Goal: Transaction & Acquisition: Purchase product/service

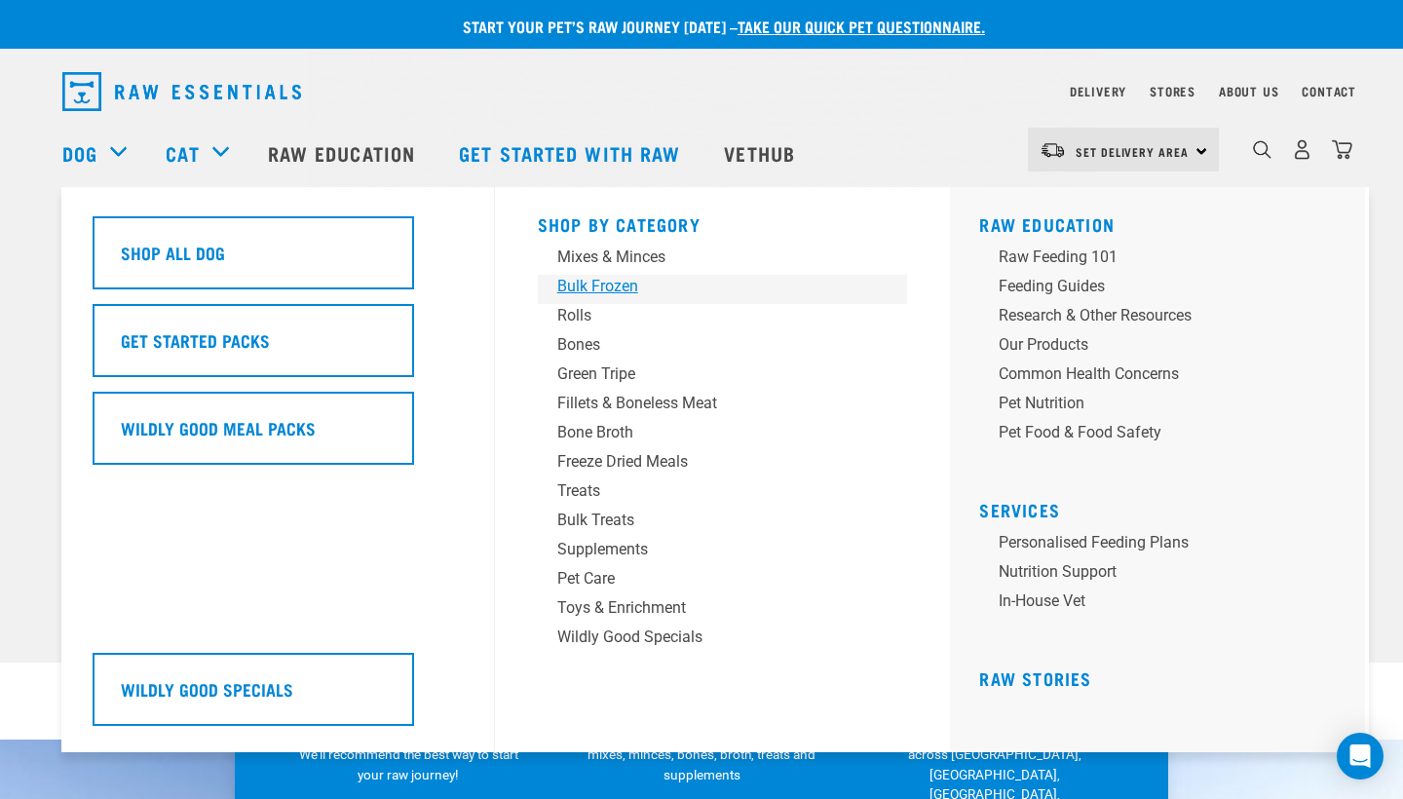
click at [561, 275] on div "Bulk Frozen" at bounding box center [709, 286] width 304 height 23
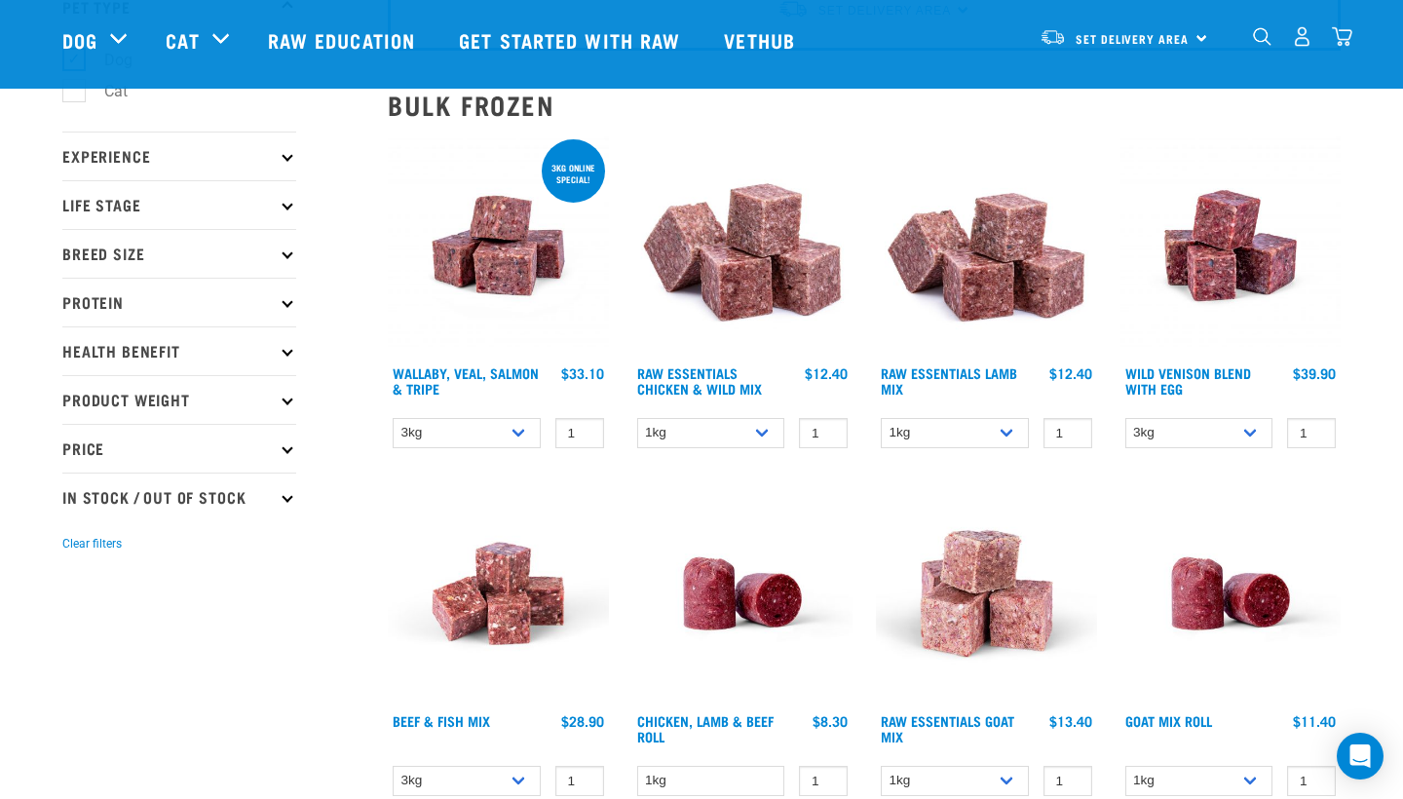
scroll to position [156, 0]
select select "709"
click at [744, 371] on link "Raw Essentials Chicken & Wild Mix" at bounding box center [699, 380] width 125 height 22
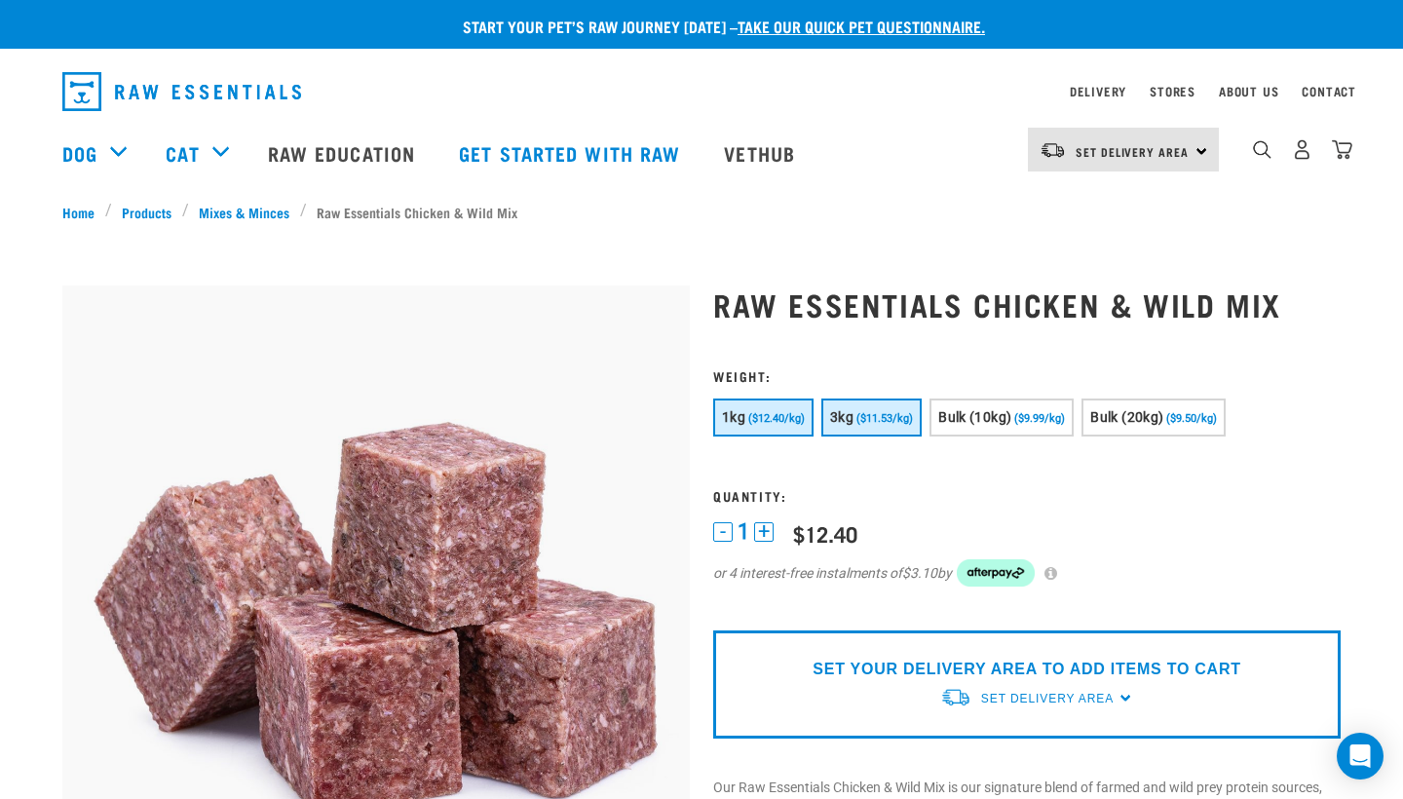
click at [856, 426] on button "3kg ($11.53/kg)" at bounding box center [872, 418] width 100 height 38
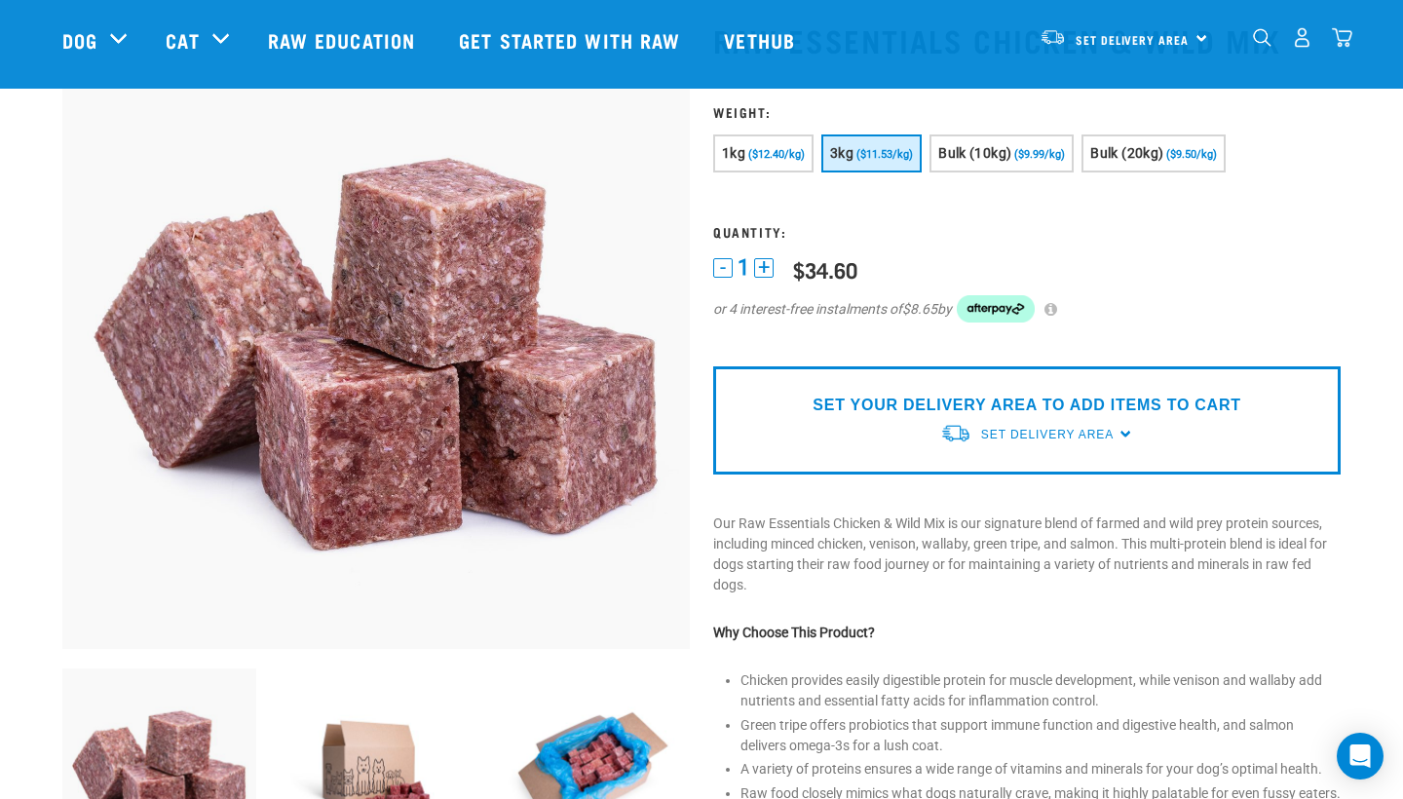
scroll to position [142, 0]
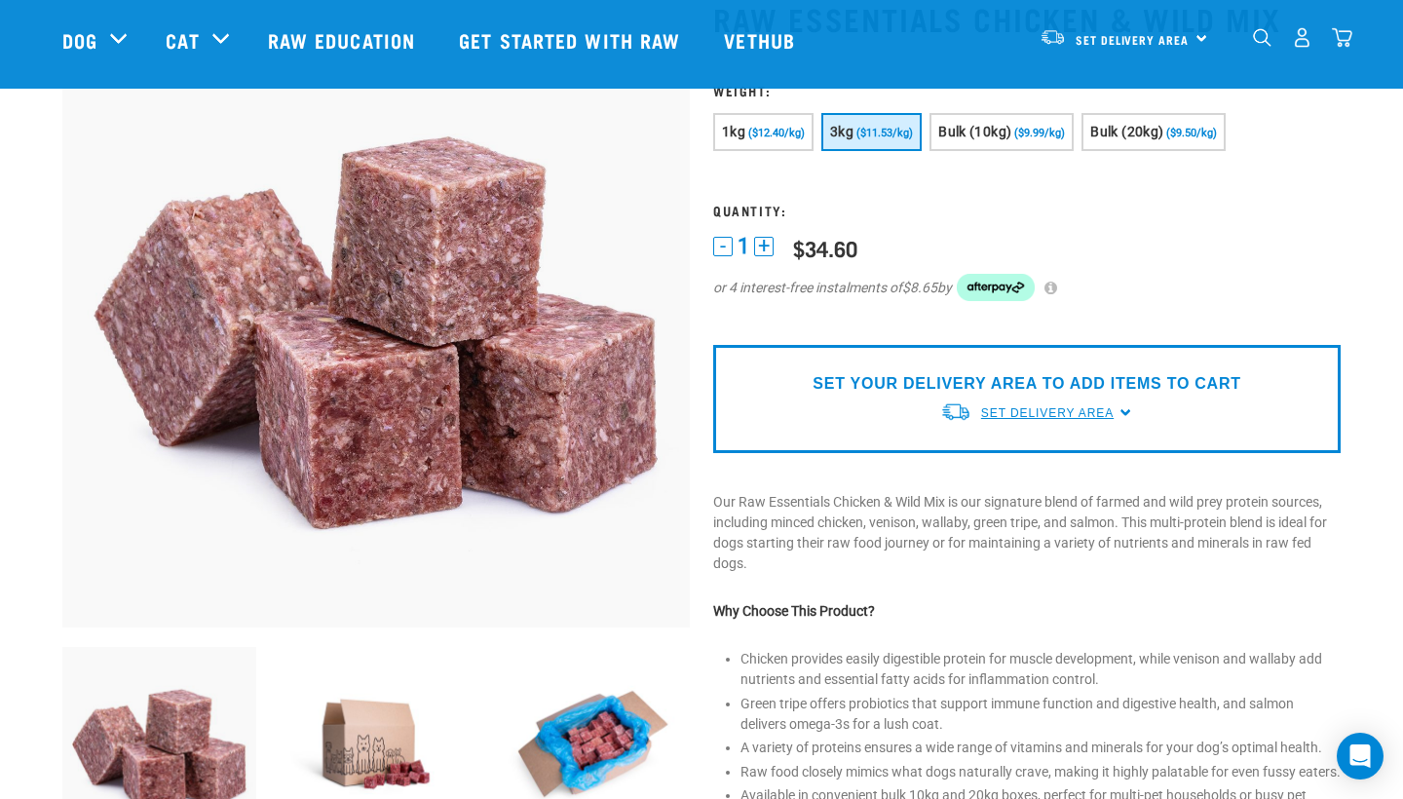
click at [987, 415] on span "Set Delivery Area" at bounding box center [1047, 413] width 133 height 14
click at [979, 458] on link "[GEOGRAPHIC_DATA]" at bounding box center [1038, 458] width 194 height 32
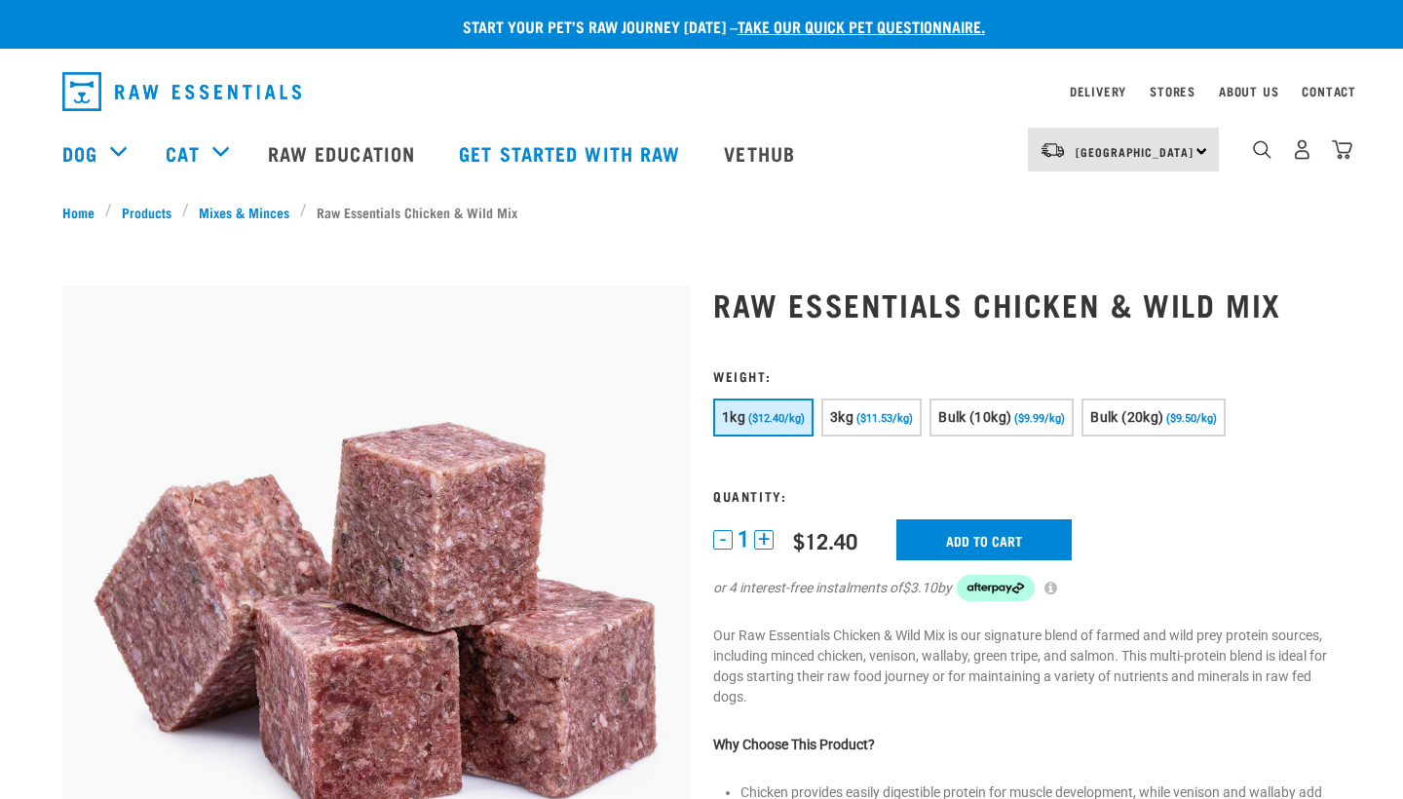
scroll to position [142, 0]
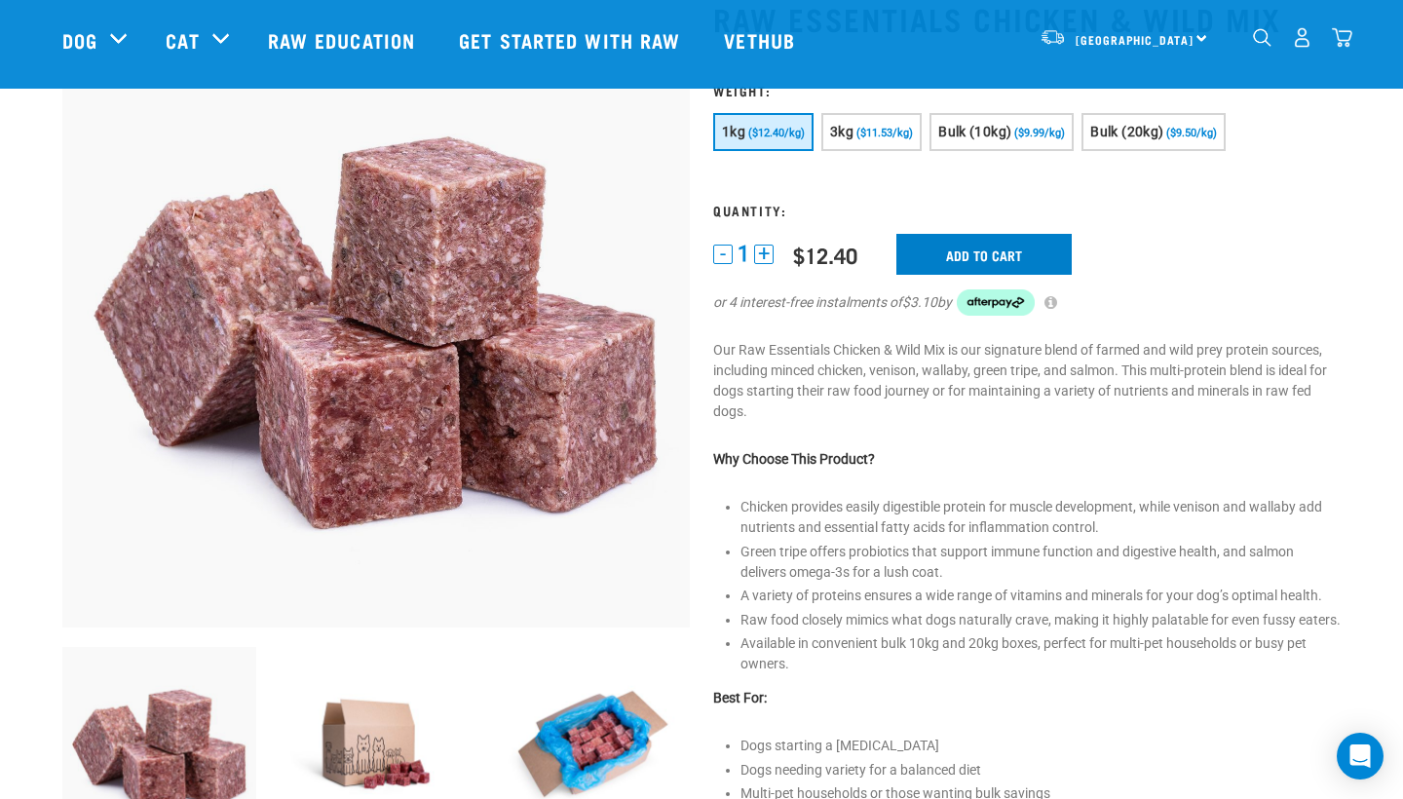
click at [969, 261] on input "Add to cart" at bounding box center [984, 254] width 175 height 41
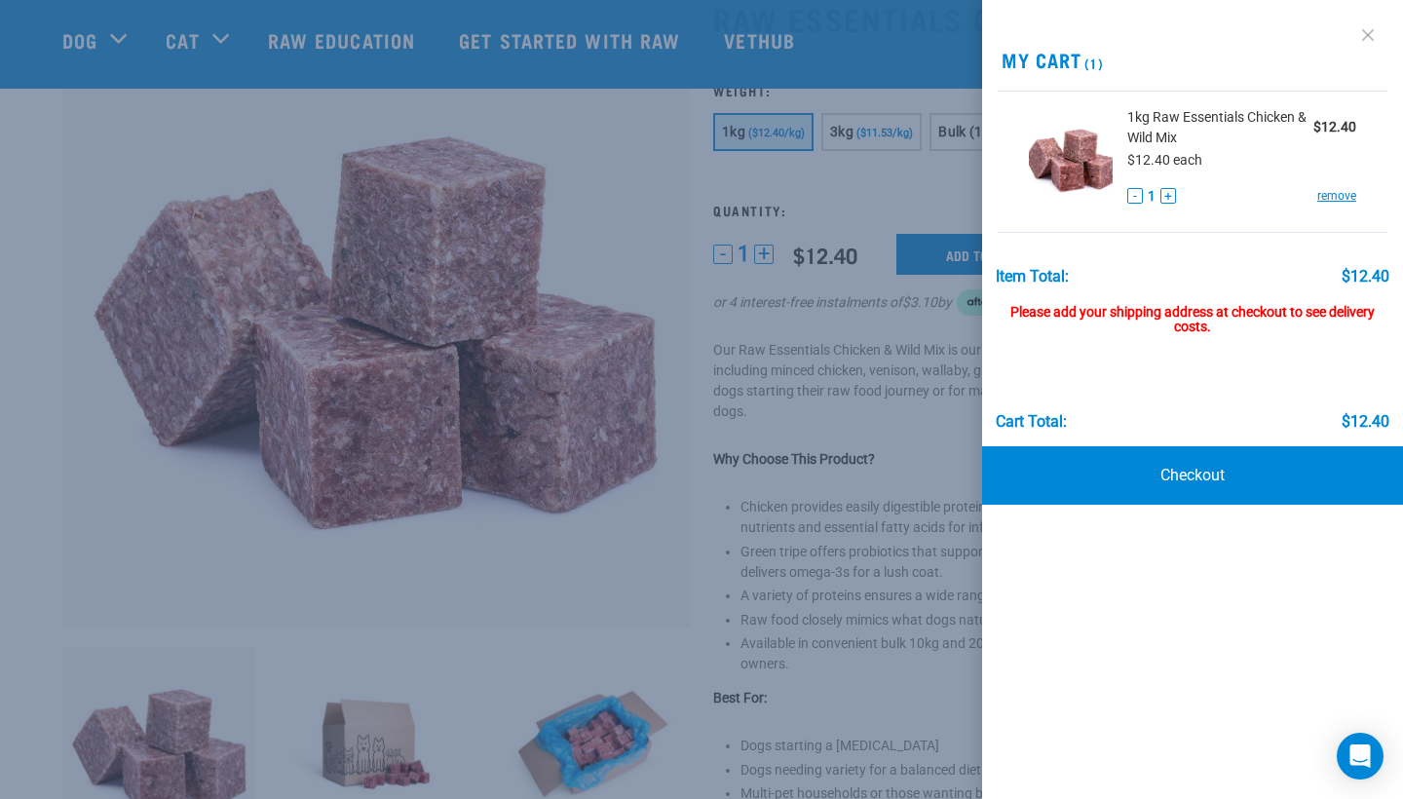
click at [1375, 36] on link at bounding box center [1368, 34] width 31 height 31
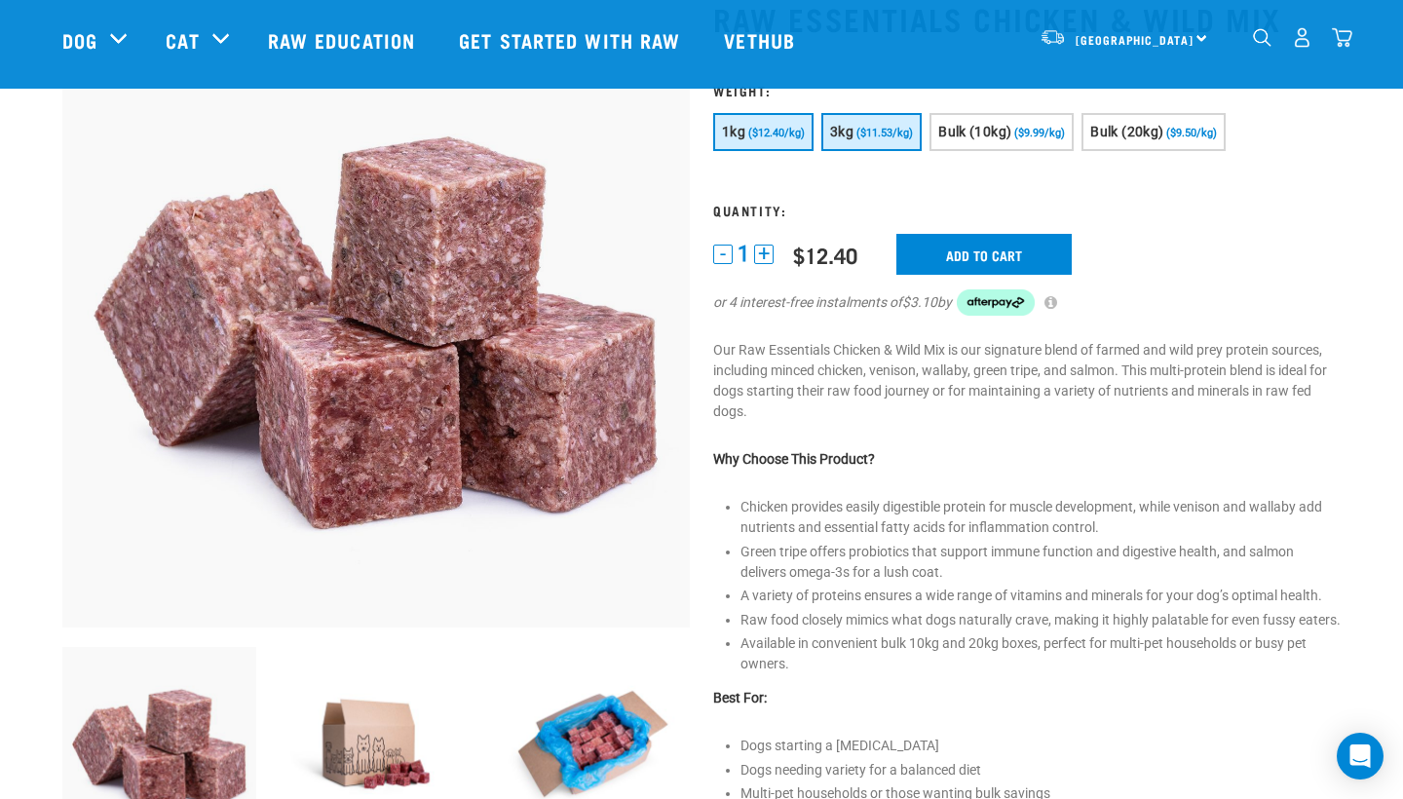
click at [906, 139] on button "3kg ($11.53/kg)" at bounding box center [872, 132] width 100 height 38
click at [952, 256] on input "Add to cart" at bounding box center [984, 254] width 175 height 41
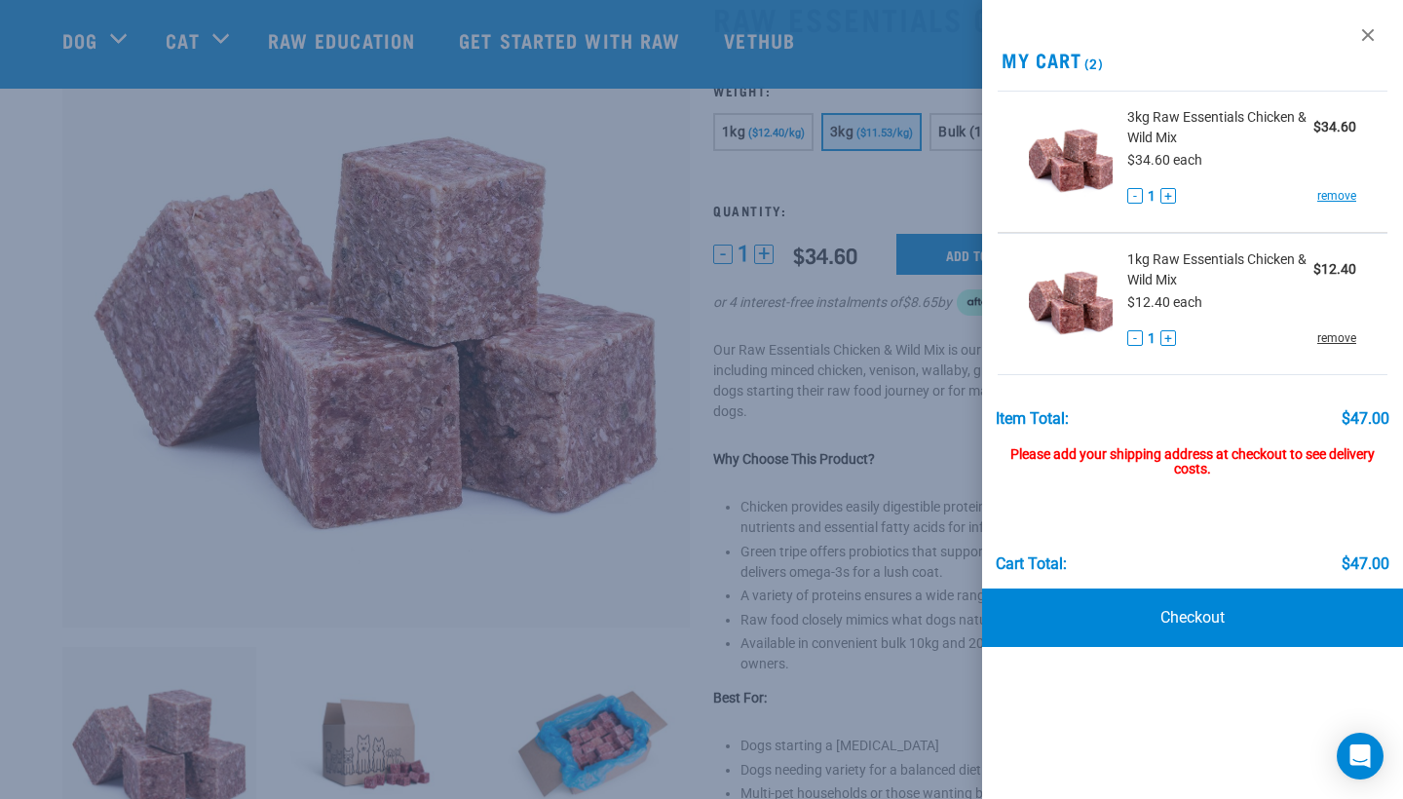
click at [1334, 337] on link "remove" at bounding box center [1337, 338] width 39 height 18
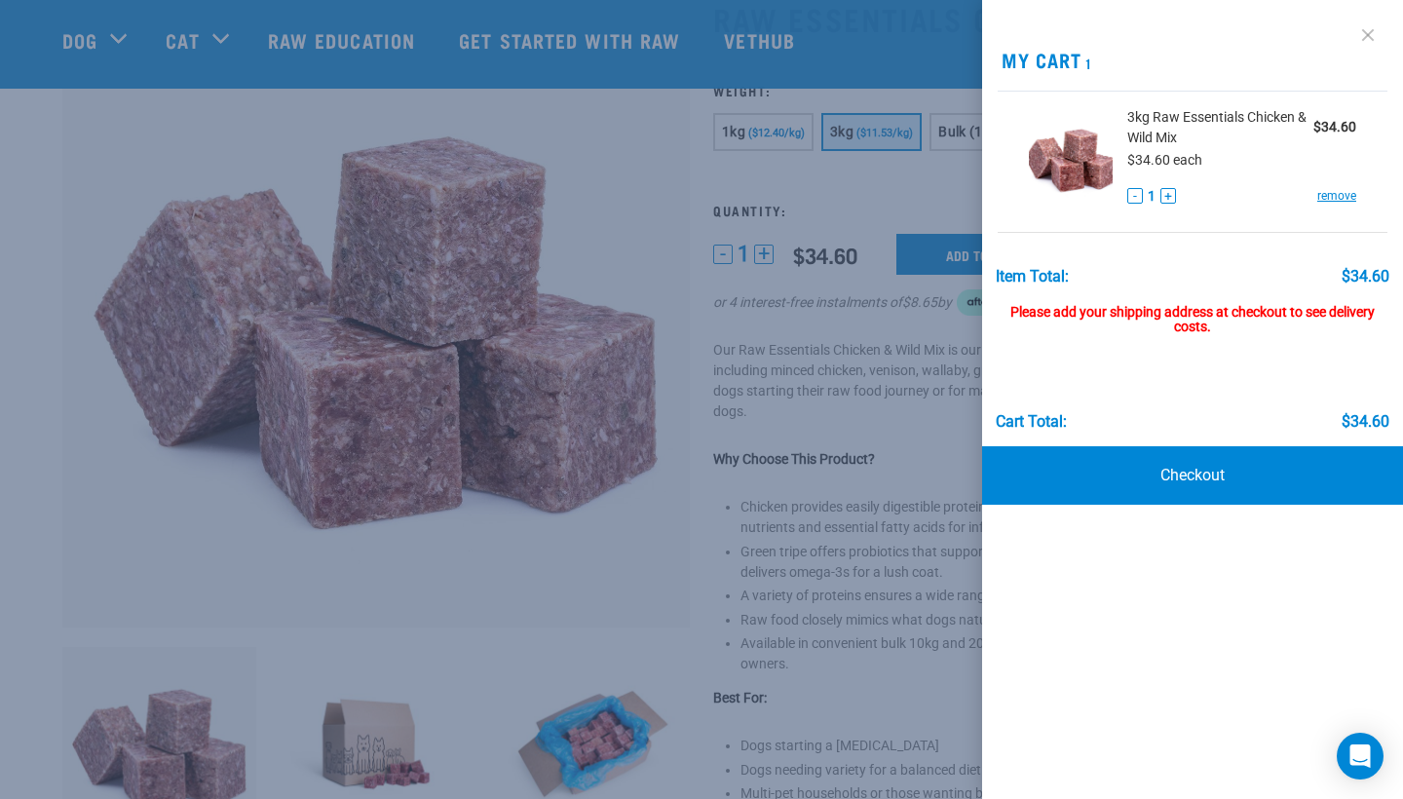
click at [1377, 43] on link at bounding box center [1368, 34] width 31 height 31
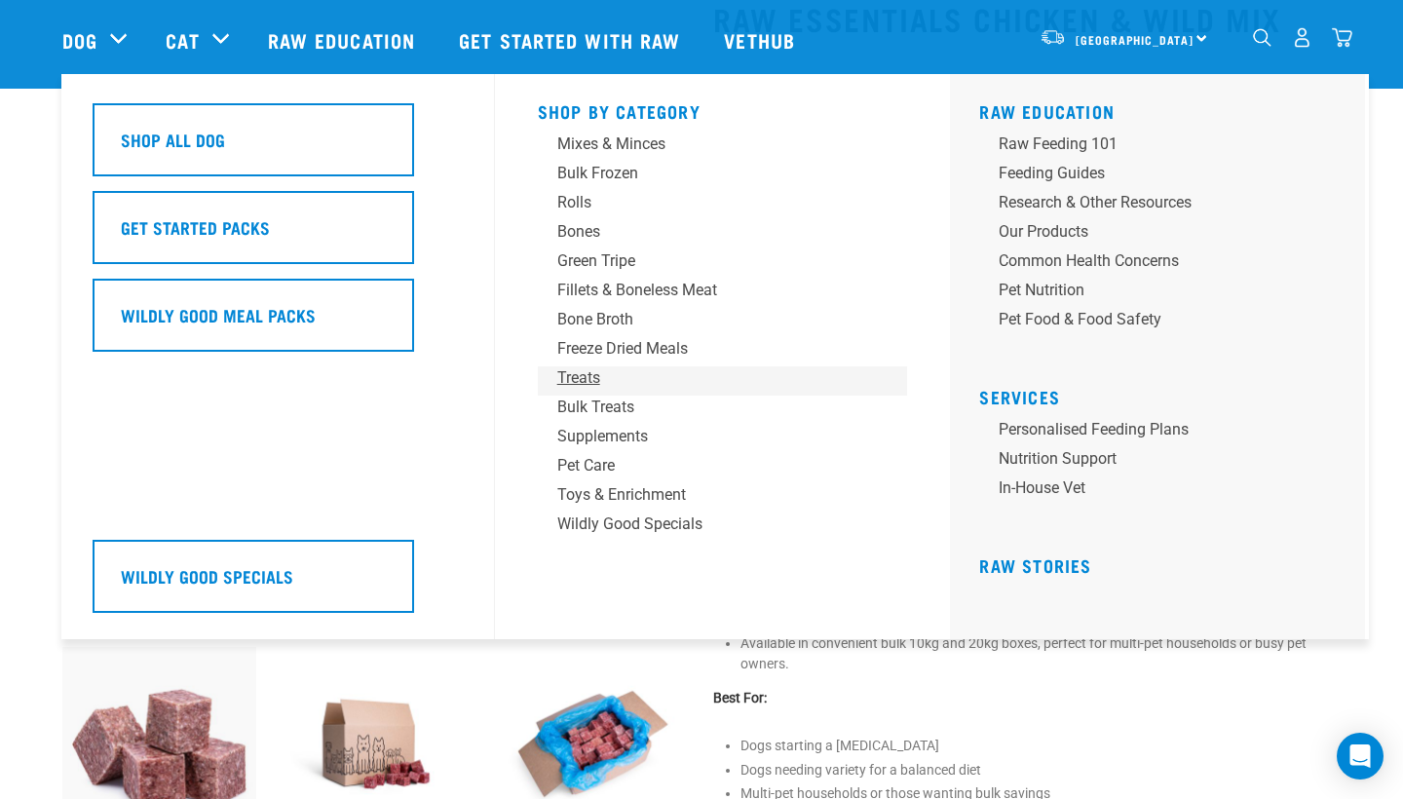
click at [559, 387] on div "Treats" at bounding box center [709, 377] width 304 height 23
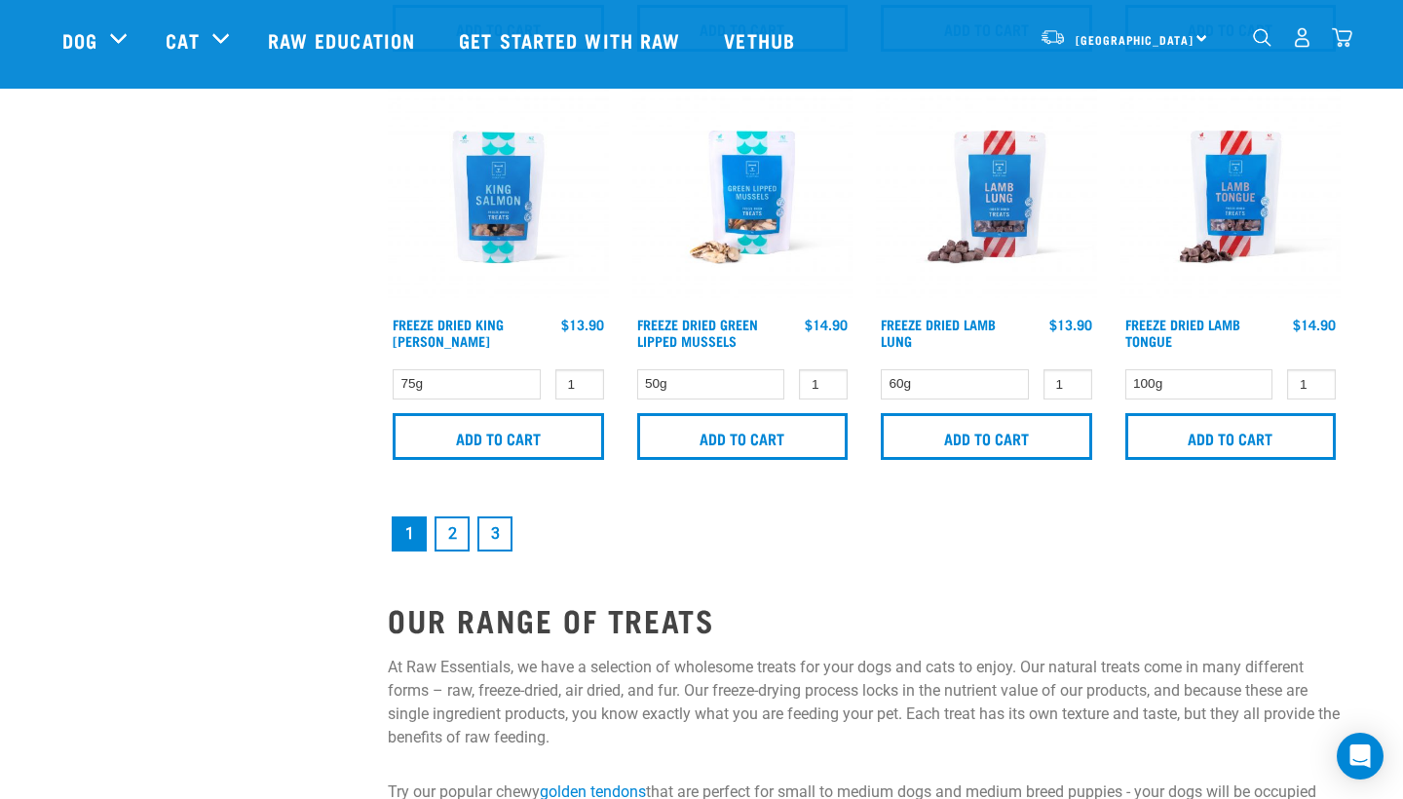
scroll to position [2917, 0]
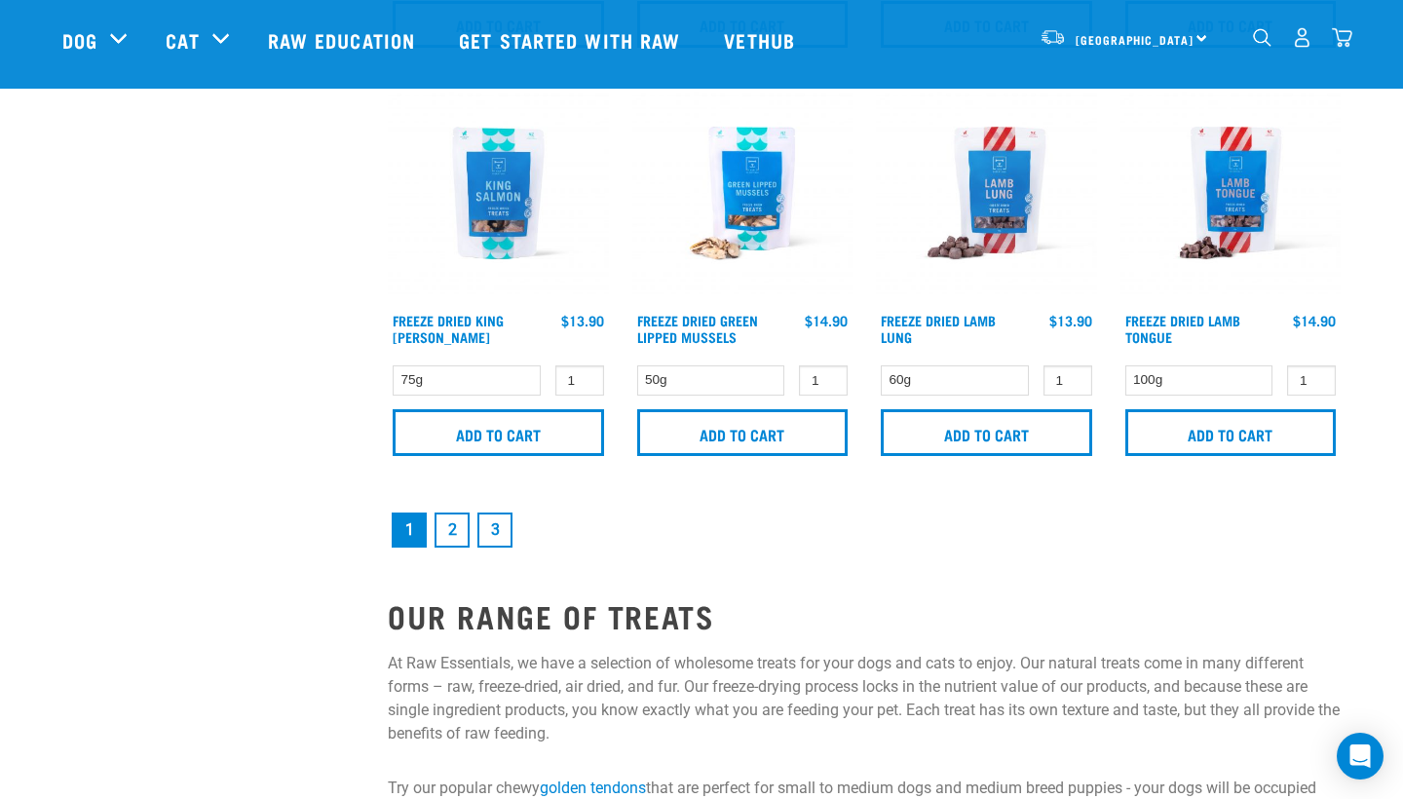
click at [454, 540] on link "2" at bounding box center [452, 530] width 35 height 35
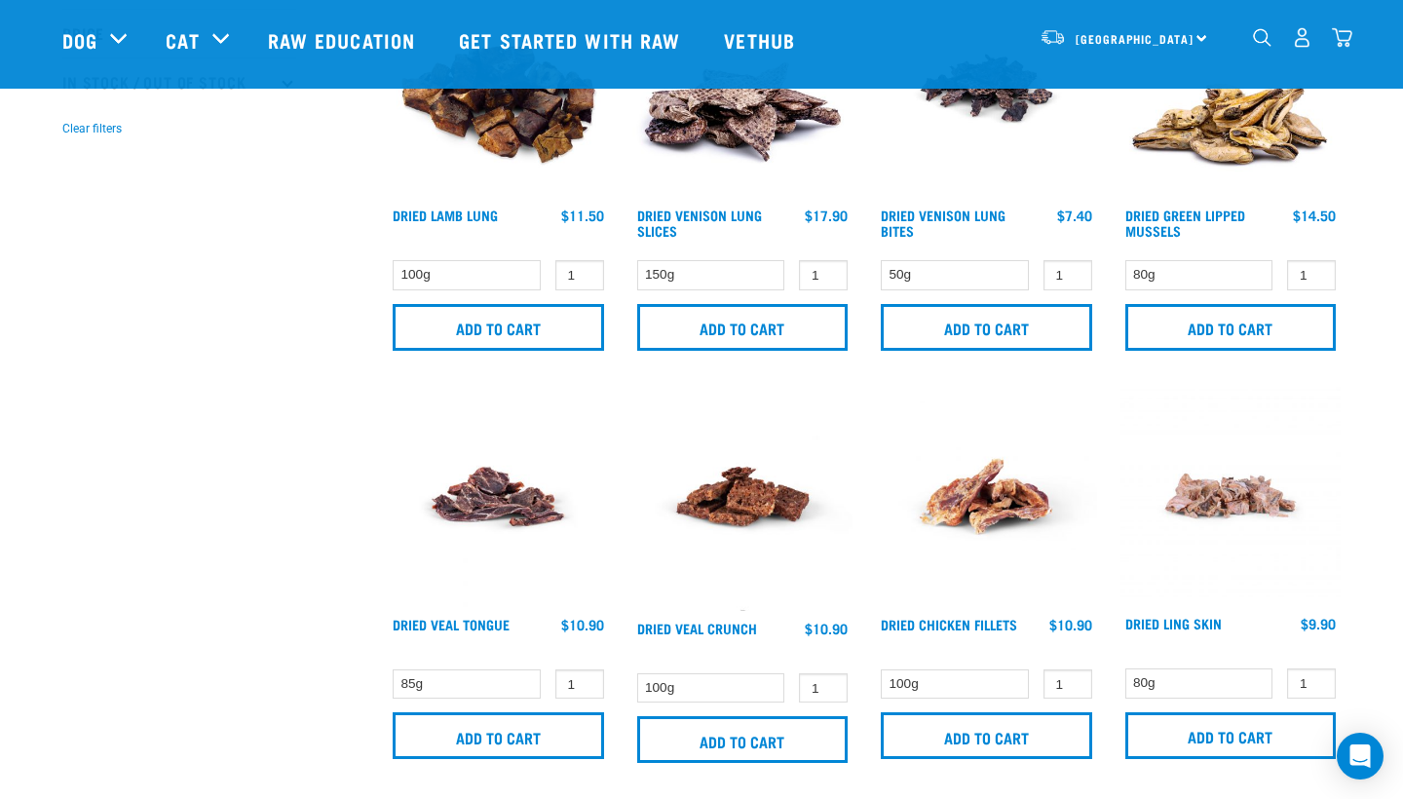
scroll to position [582, 0]
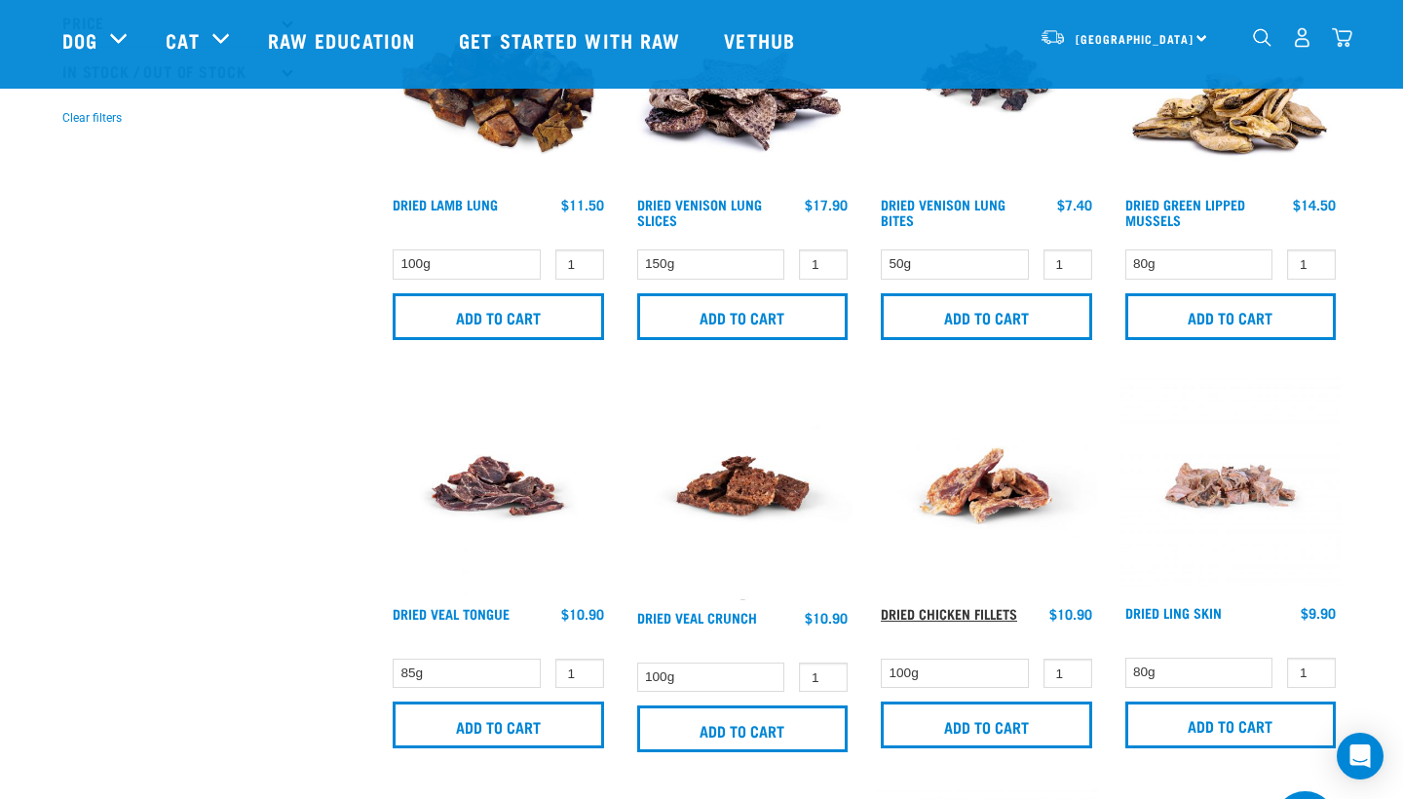
click at [933, 617] on link "Dried Chicken Fillets" at bounding box center [949, 613] width 136 height 7
click at [933, 613] on link "Dried Chicken Fillets" at bounding box center [949, 613] width 136 height 7
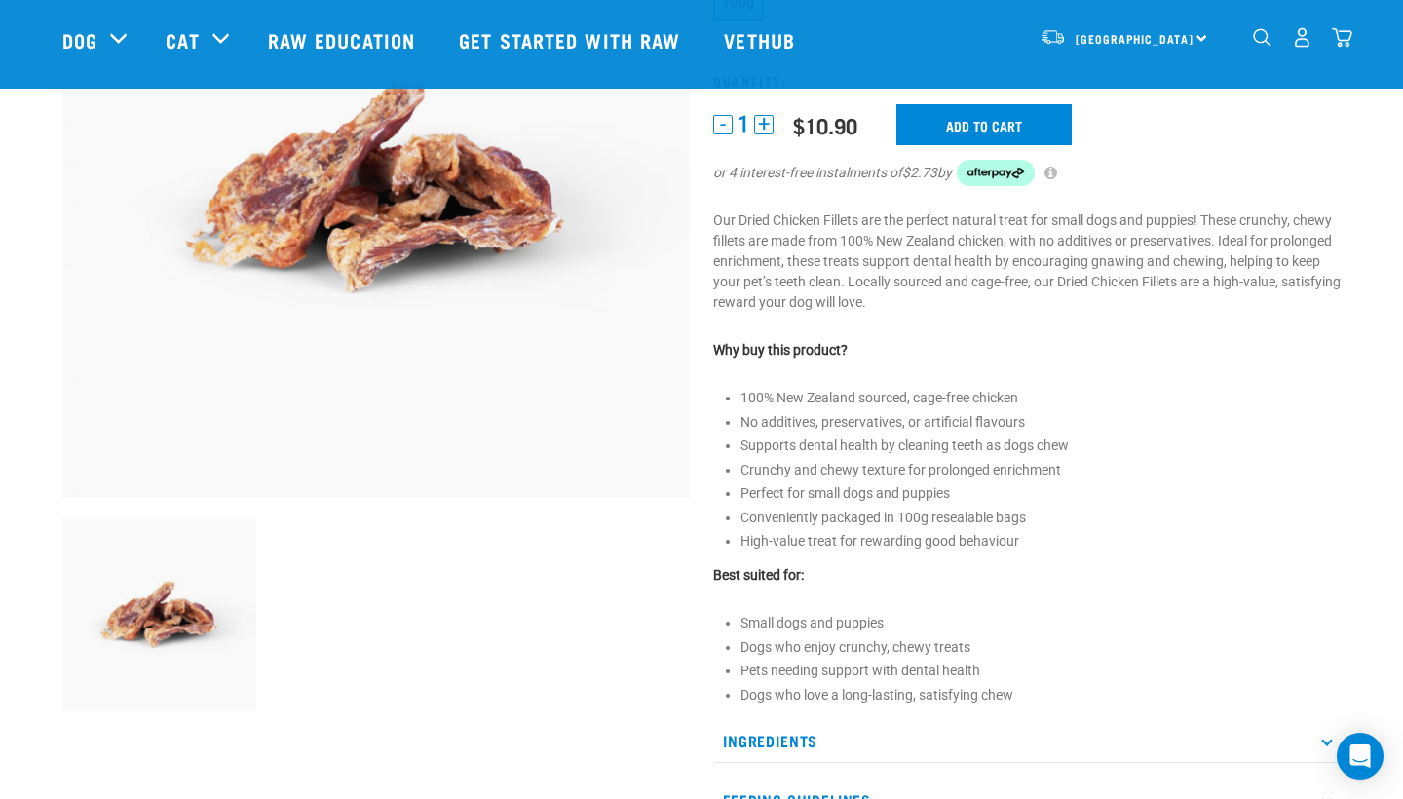
scroll to position [276, 0]
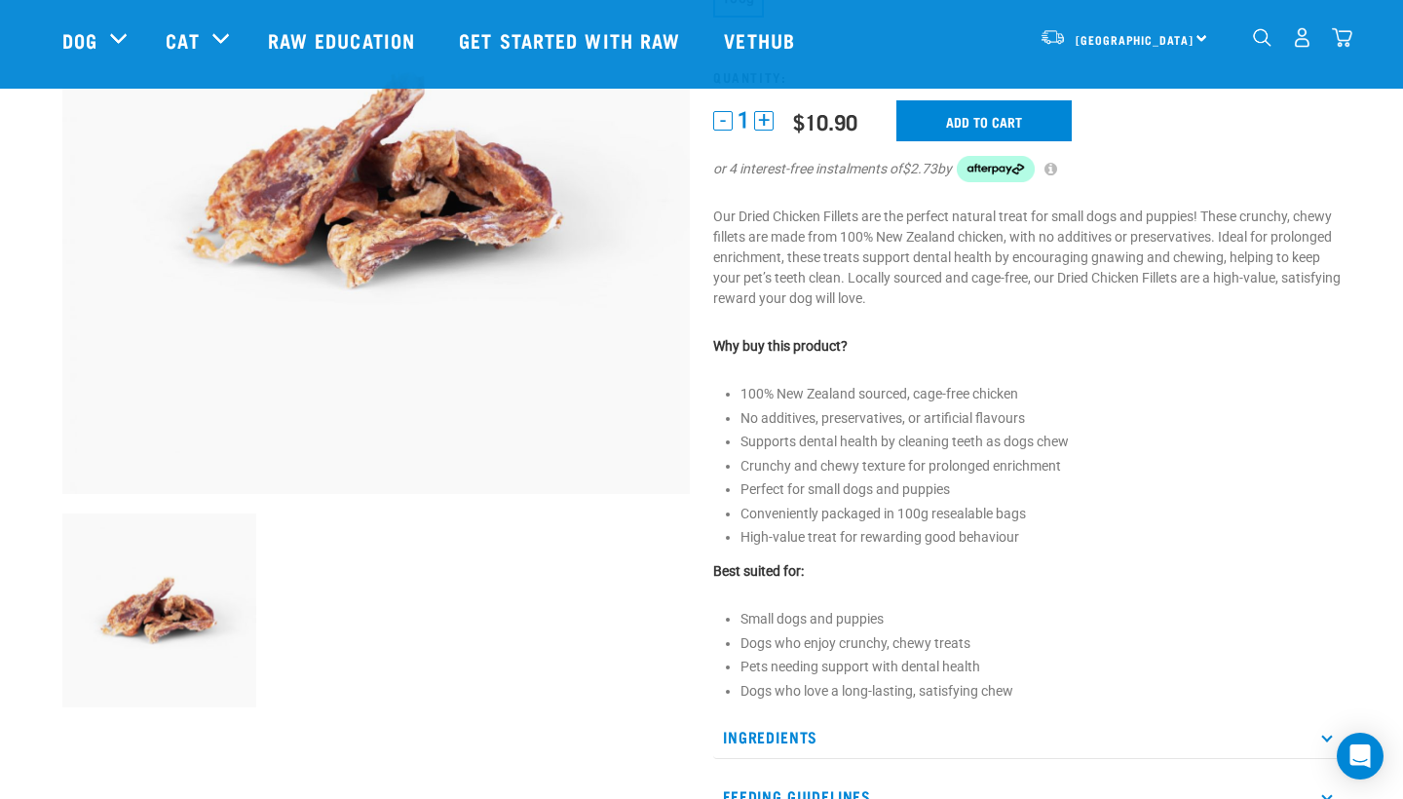
click at [173, 627] on img at bounding box center [159, 611] width 194 height 194
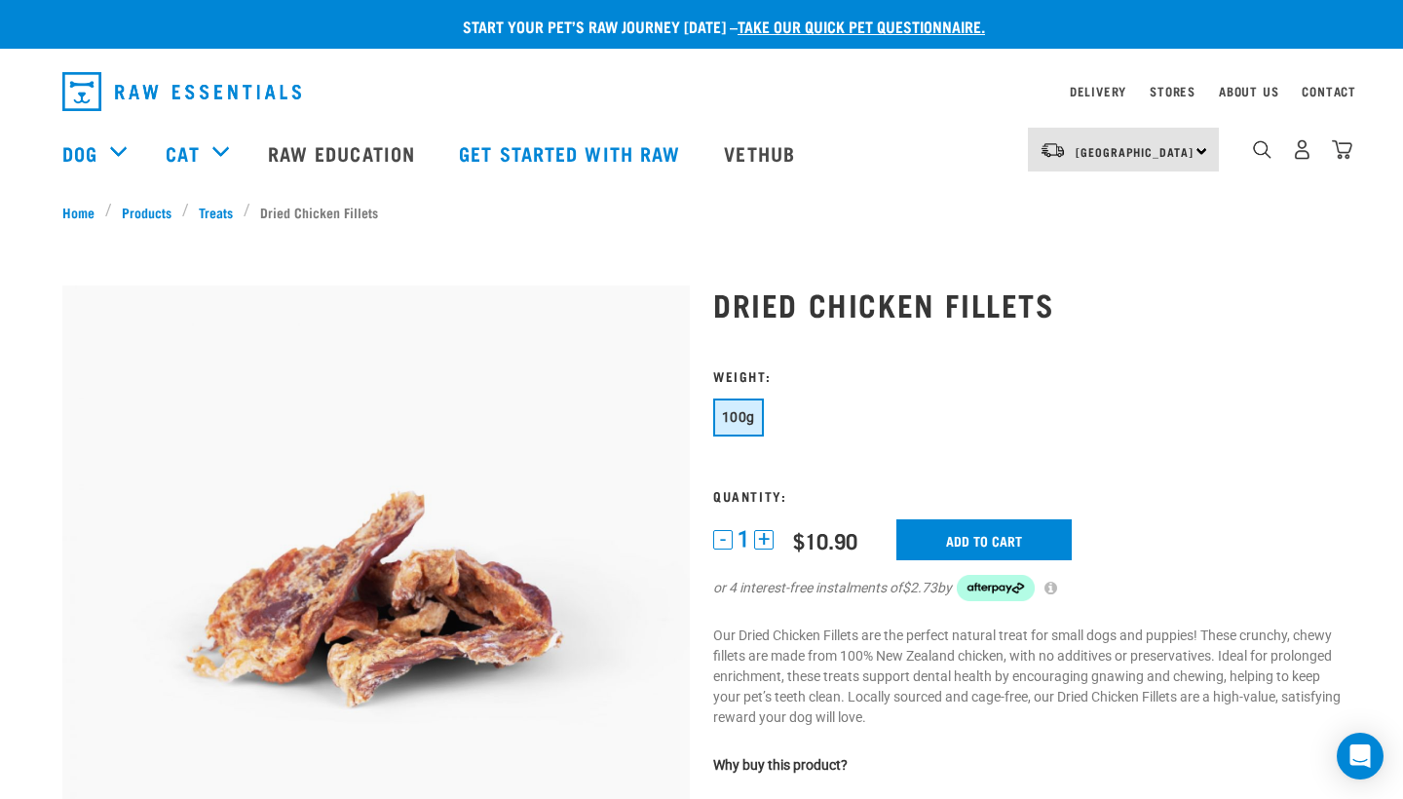
scroll to position [0, 0]
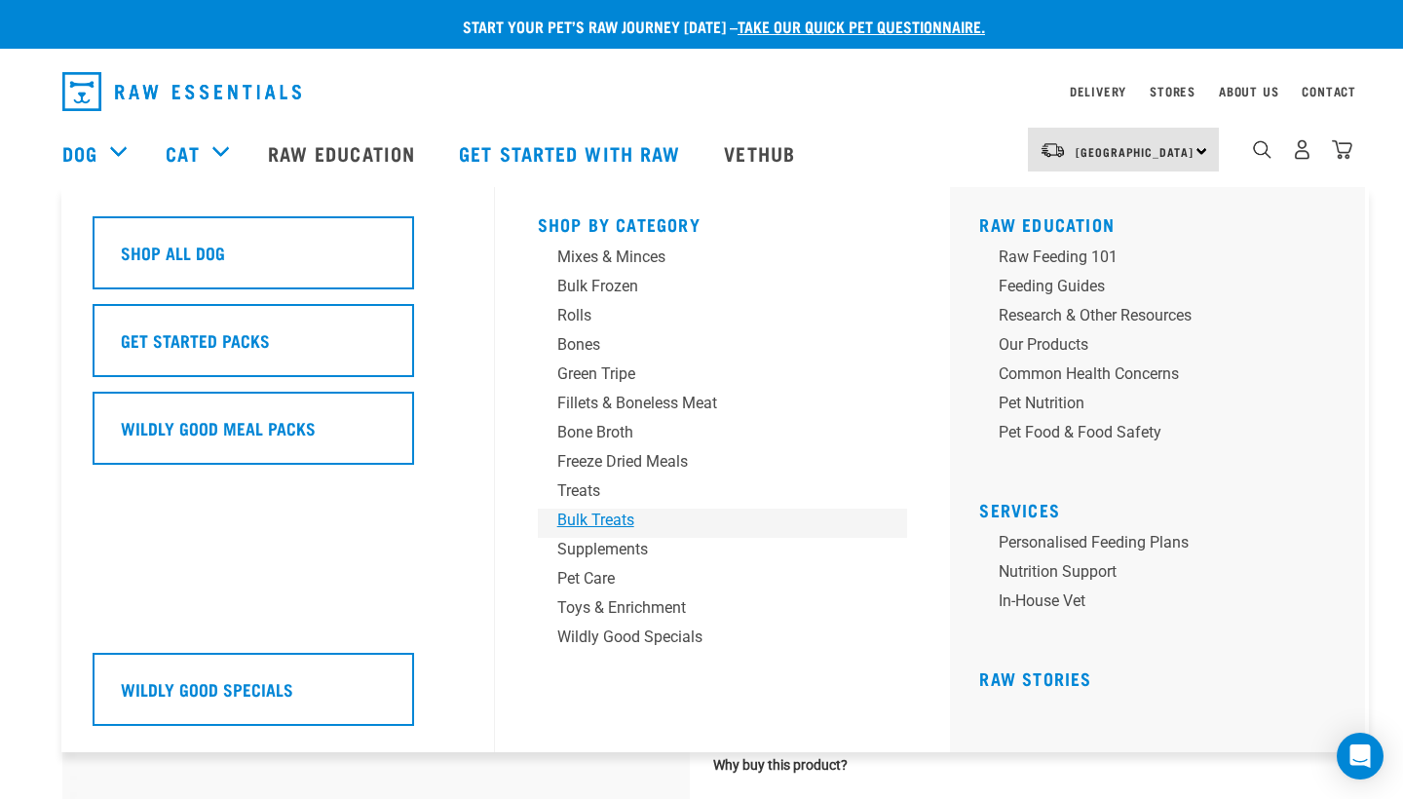
click at [568, 528] on div "Bulk Treats" at bounding box center [709, 520] width 304 height 23
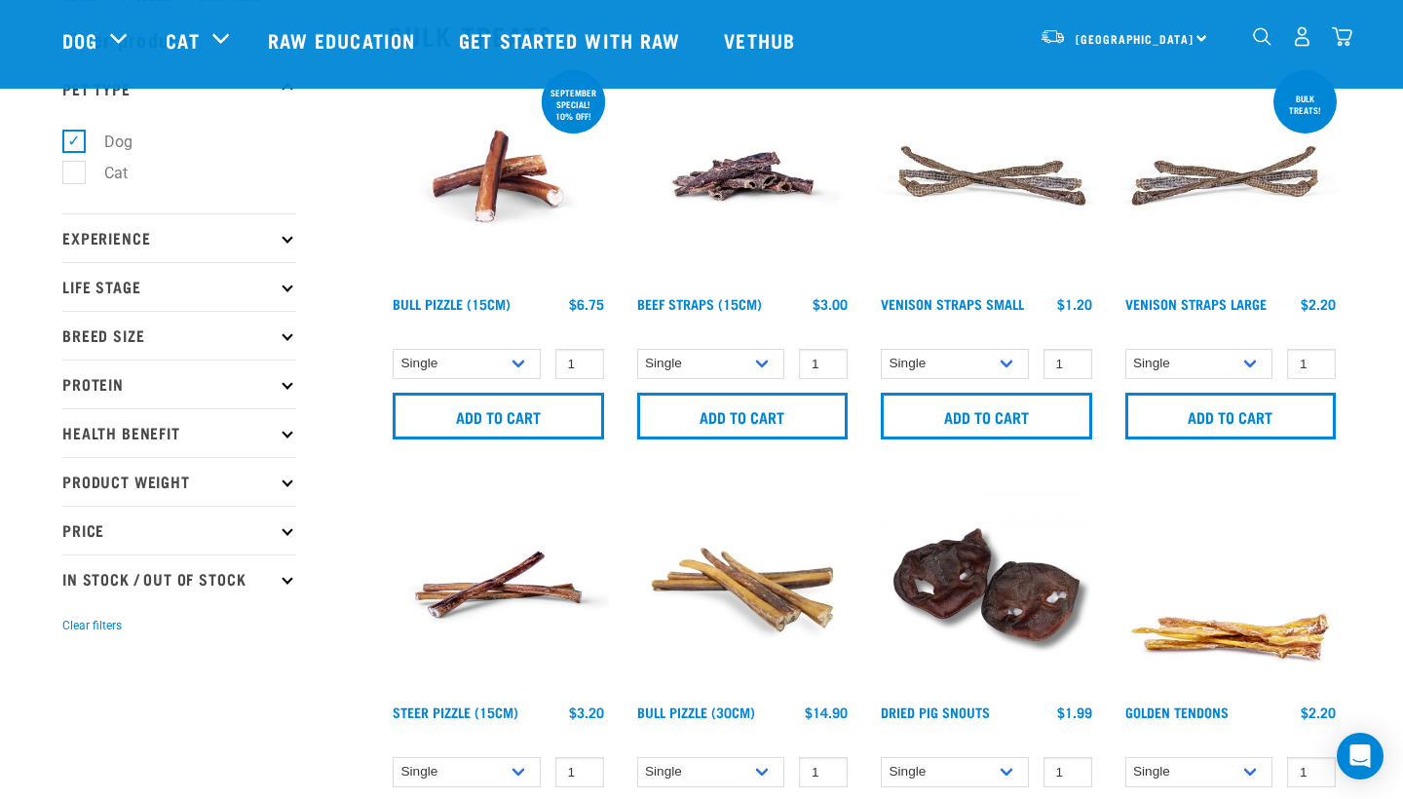
scroll to position [75, 0]
click at [276, 382] on p "Protein" at bounding box center [179, 383] width 234 height 49
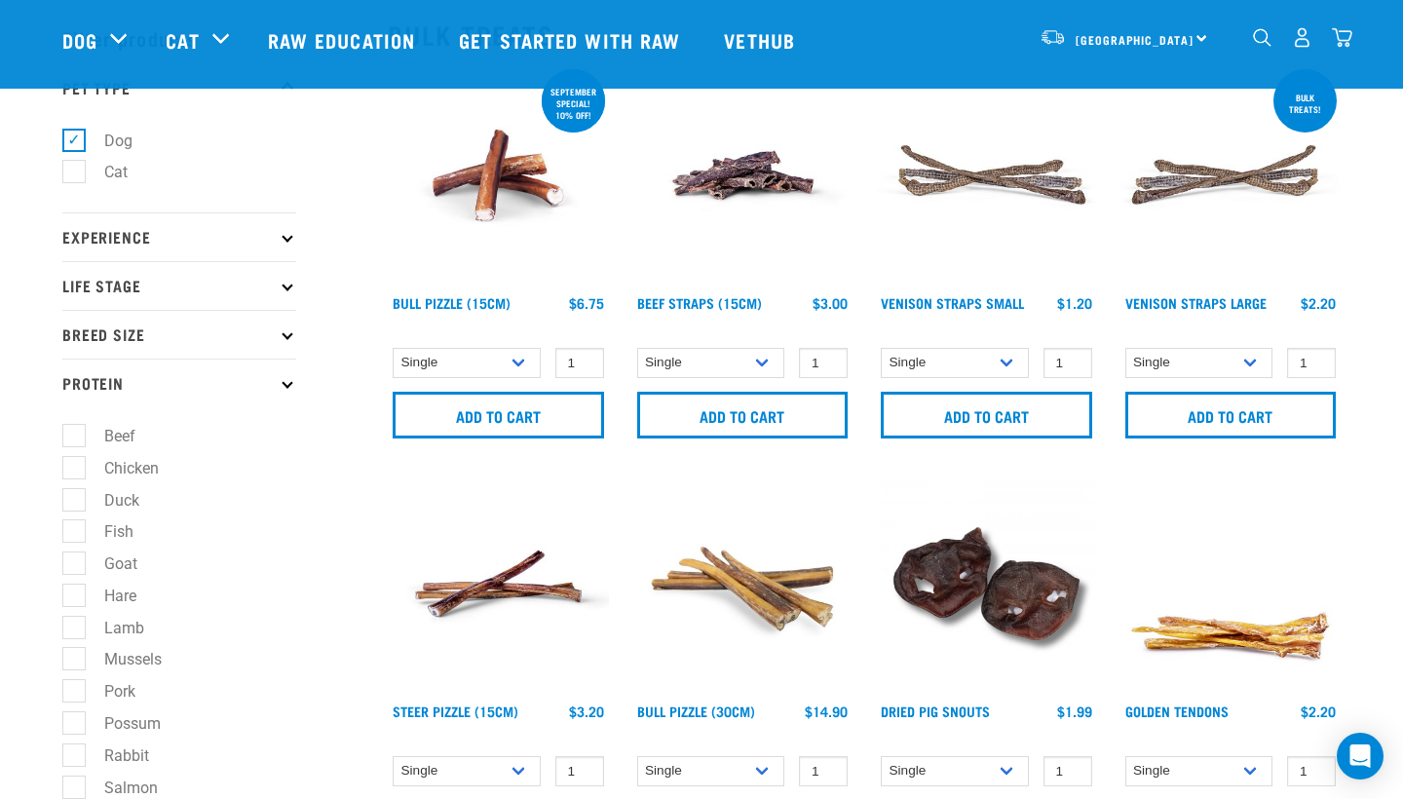
click at [73, 469] on label "Chicken" at bounding box center [120, 468] width 94 height 24
click at [71, 469] on input "Chicken" at bounding box center [68, 464] width 13 height 13
checkbox input "true"
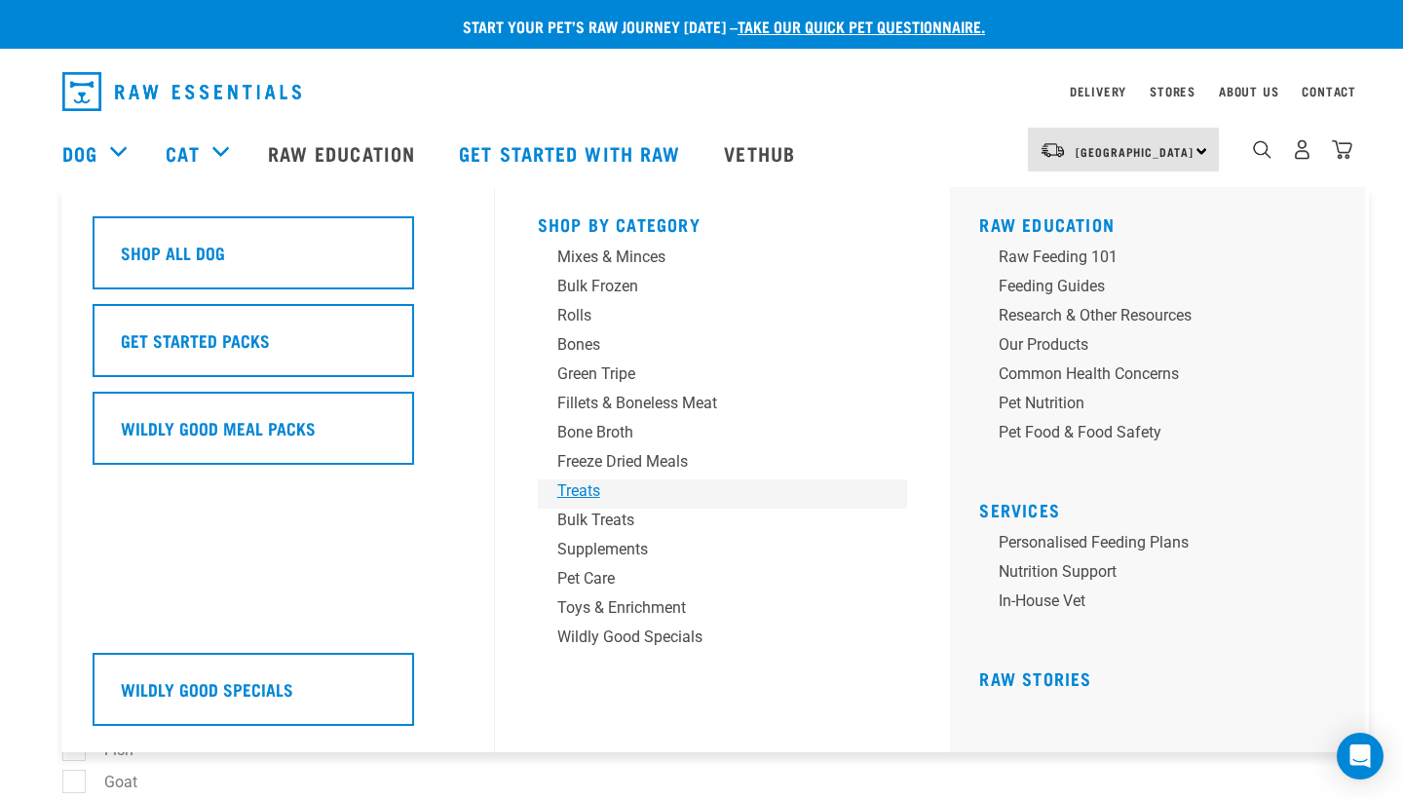
click at [560, 494] on div "Treats" at bounding box center [709, 491] width 304 height 23
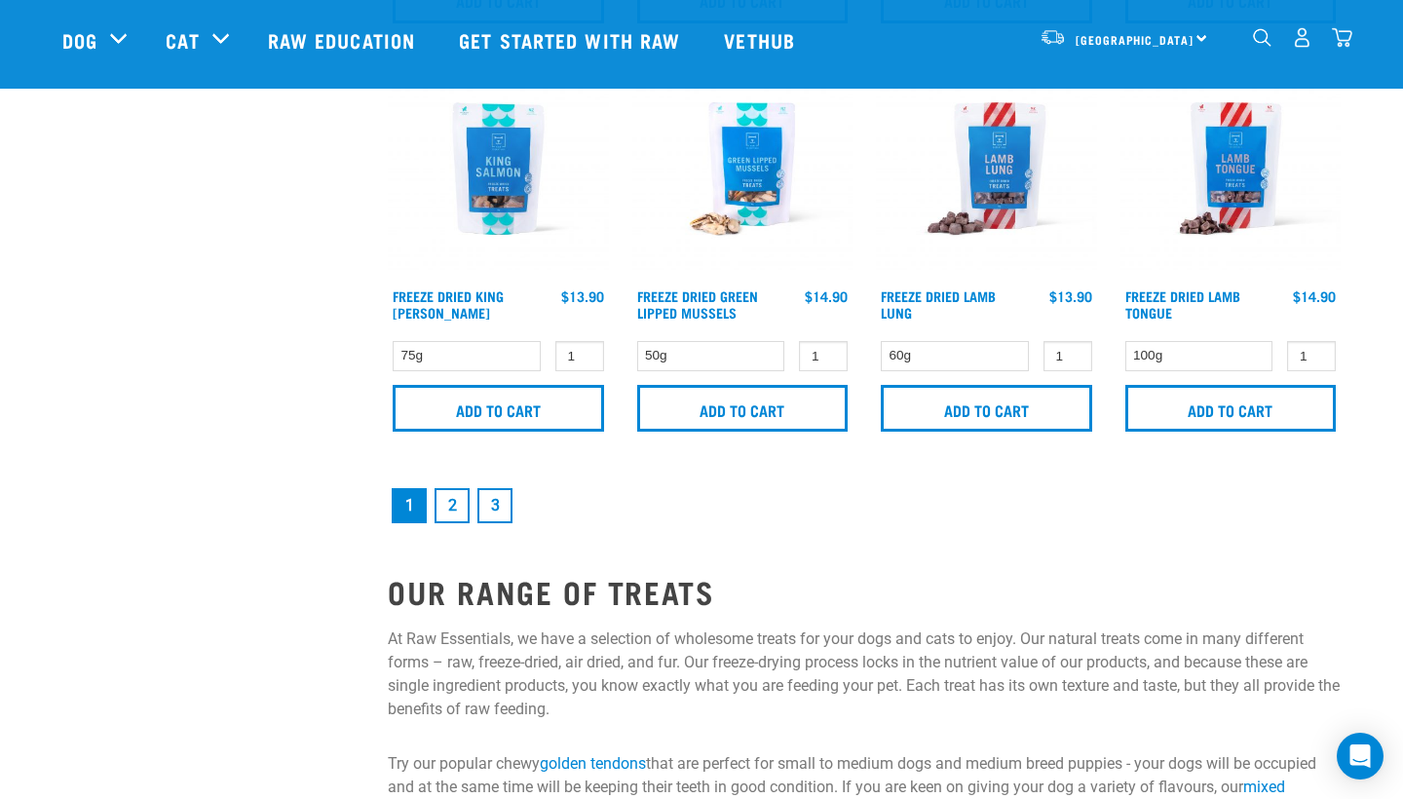
scroll to position [2954, 0]
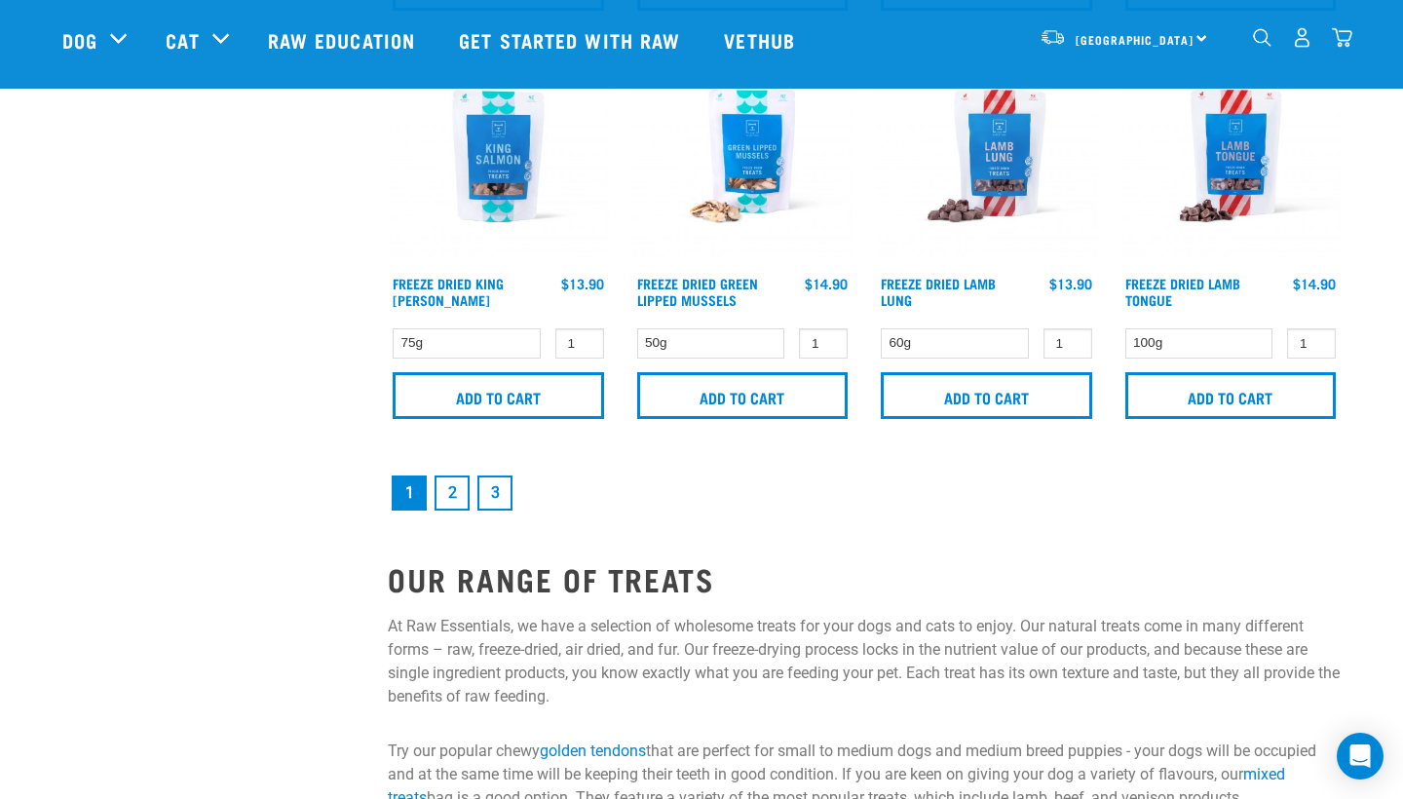
click at [469, 498] on link "2" at bounding box center [452, 493] width 35 height 35
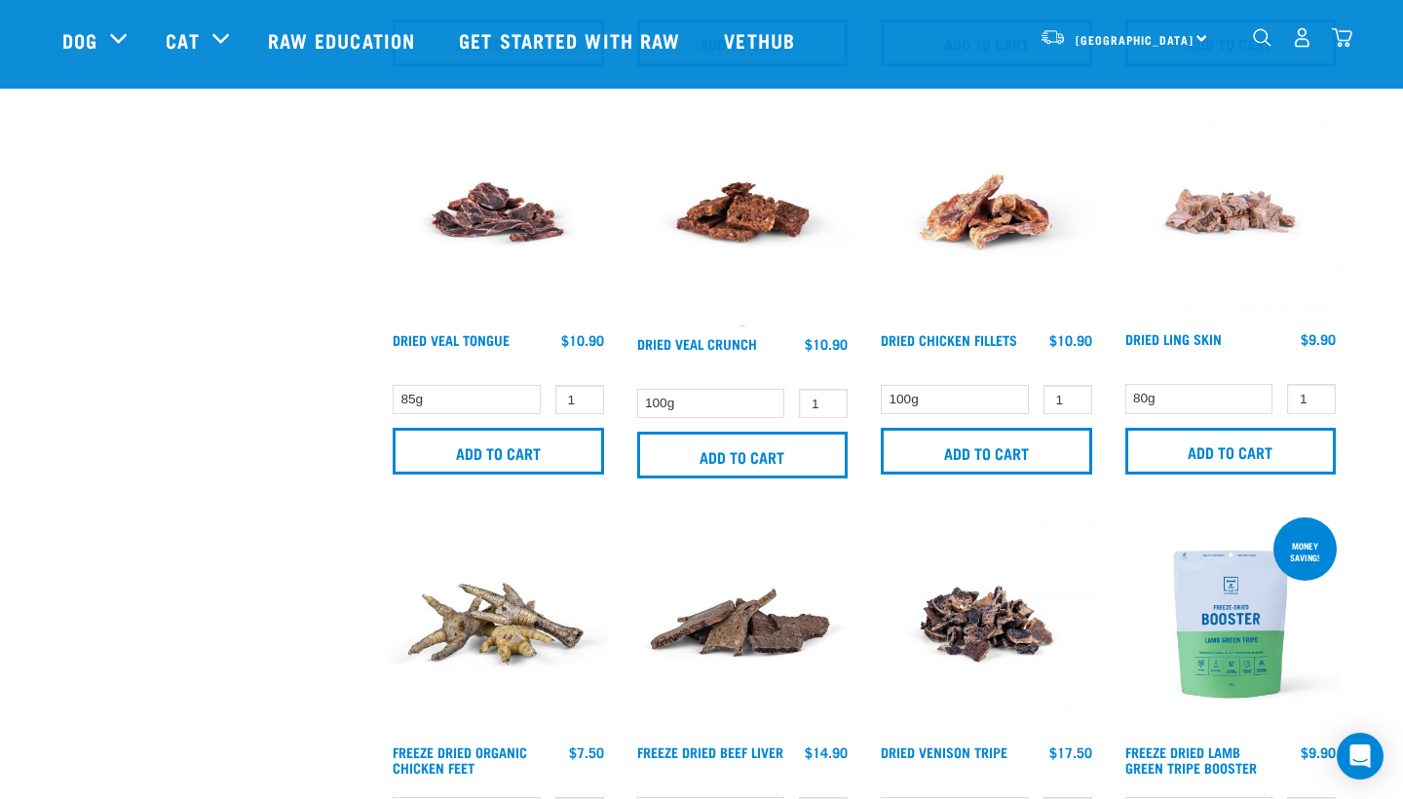
scroll to position [844, 0]
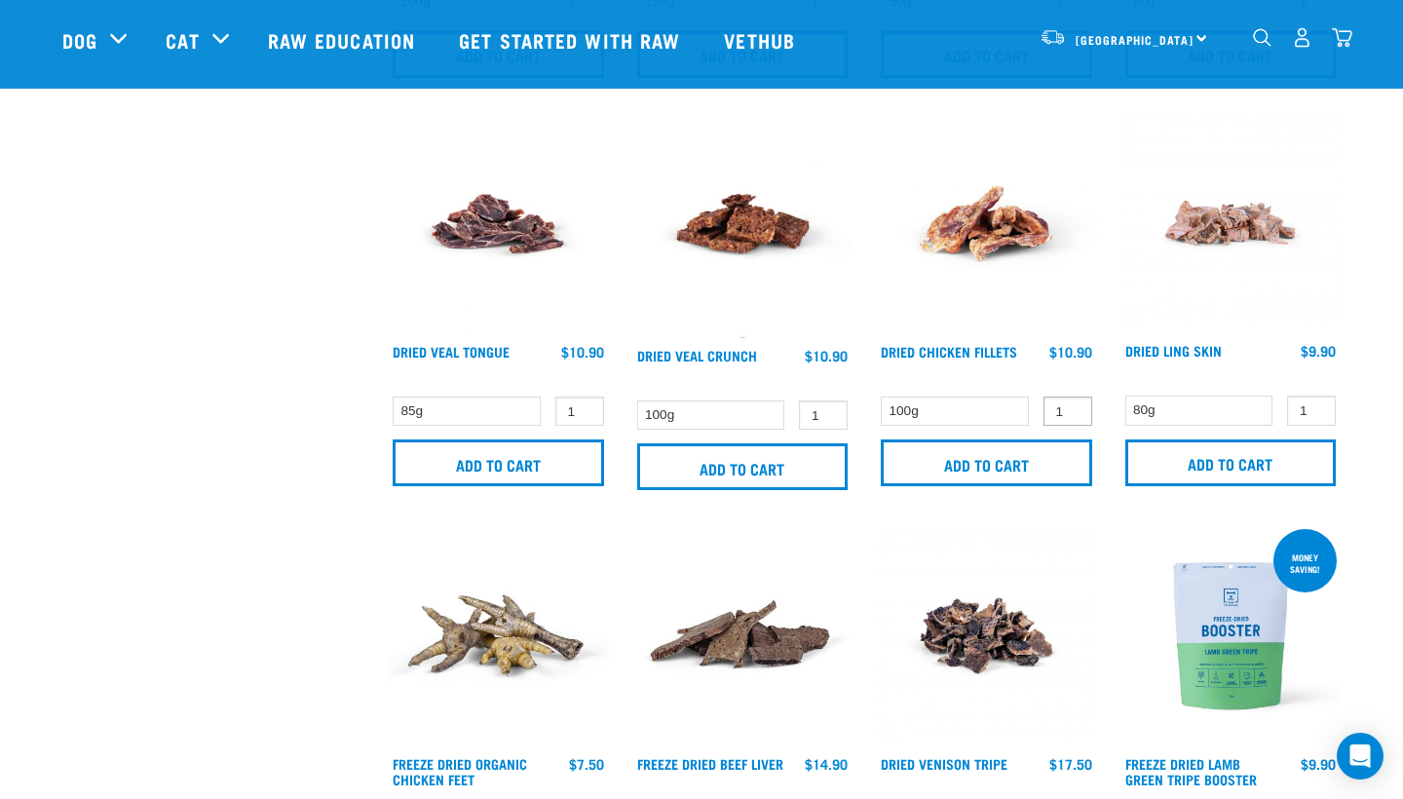
type input "2"
click at [1071, 407] on input "2" at bounding box center [1068, 412] width 49 height 30
click at [1015, 466] on input "Add to cart" at bounding box center [986, 463] width 211 height 47
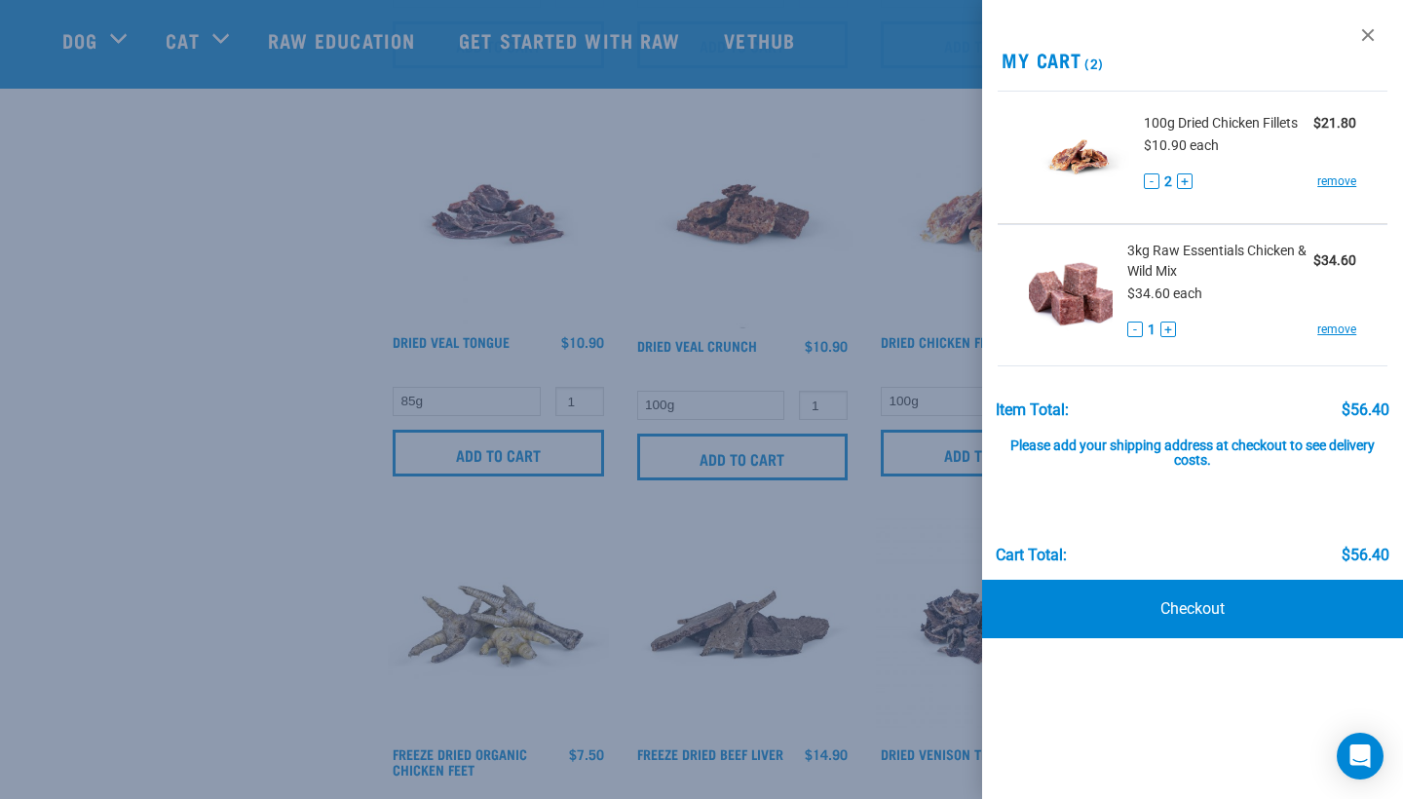
scroll to position [853, 0]
click at [1168, 603] on link "Checkout" at bounding box center [1192, 609] width 421 height 58
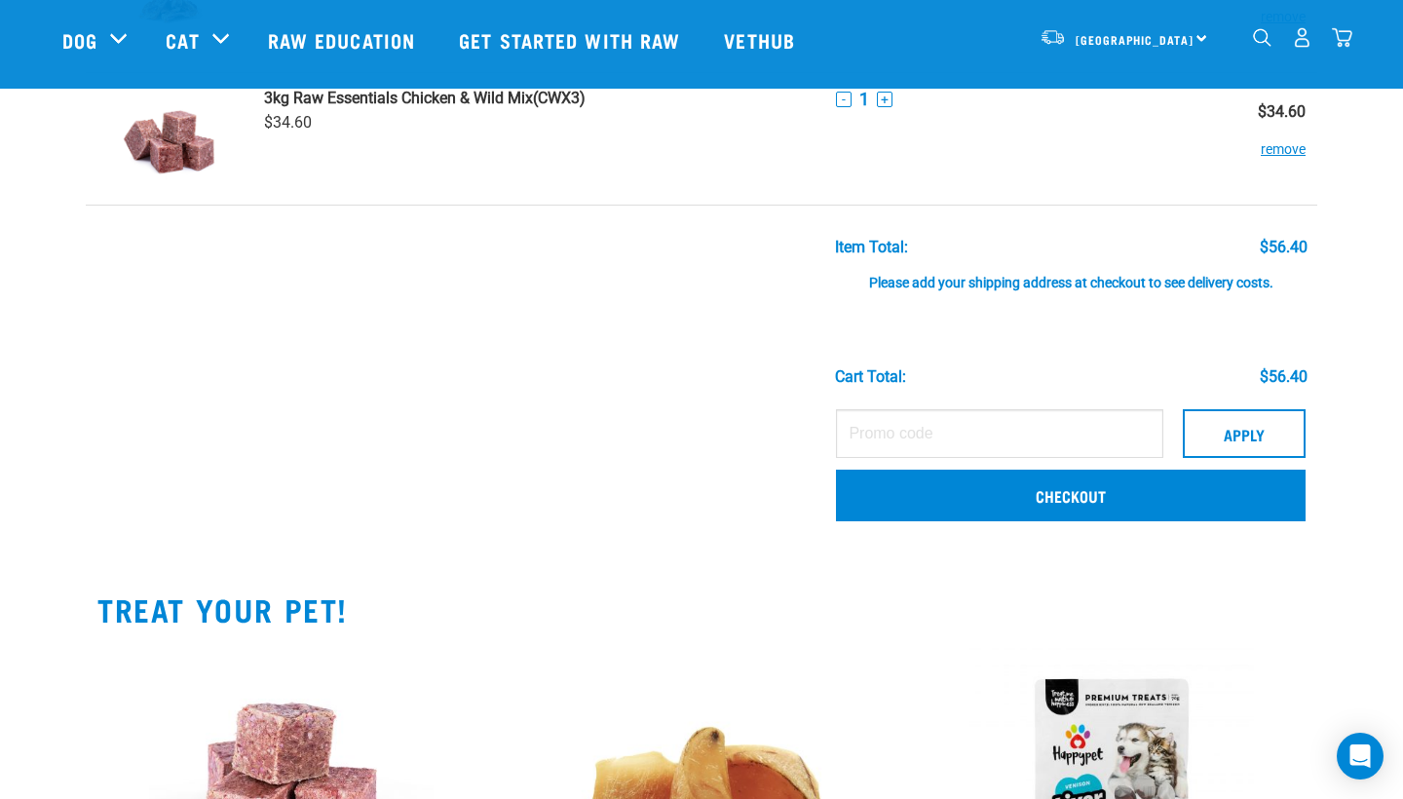
scroll to position [232, 0]
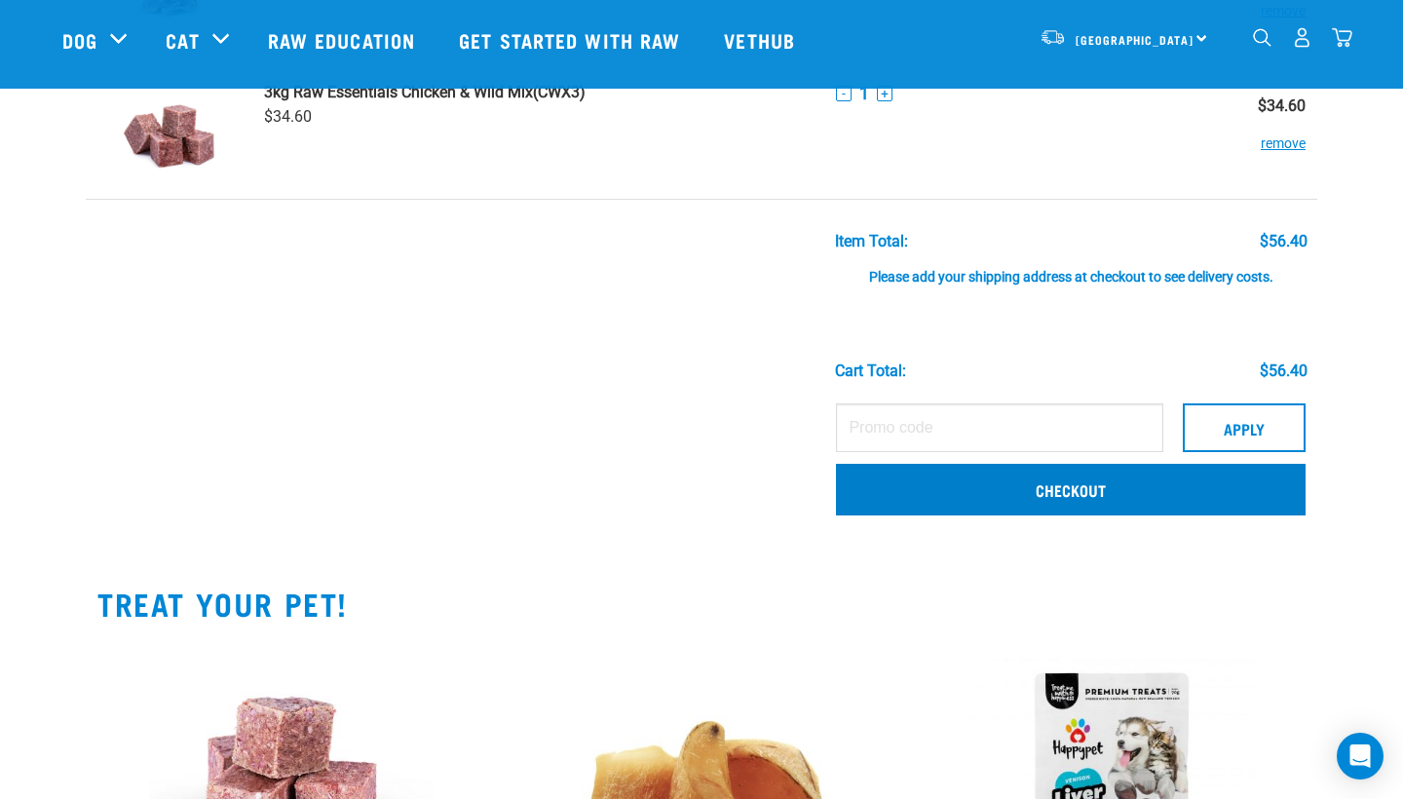
click at [1075, 500] on link "Checkout" at bounding box center [1071, 489] width 470 height 51
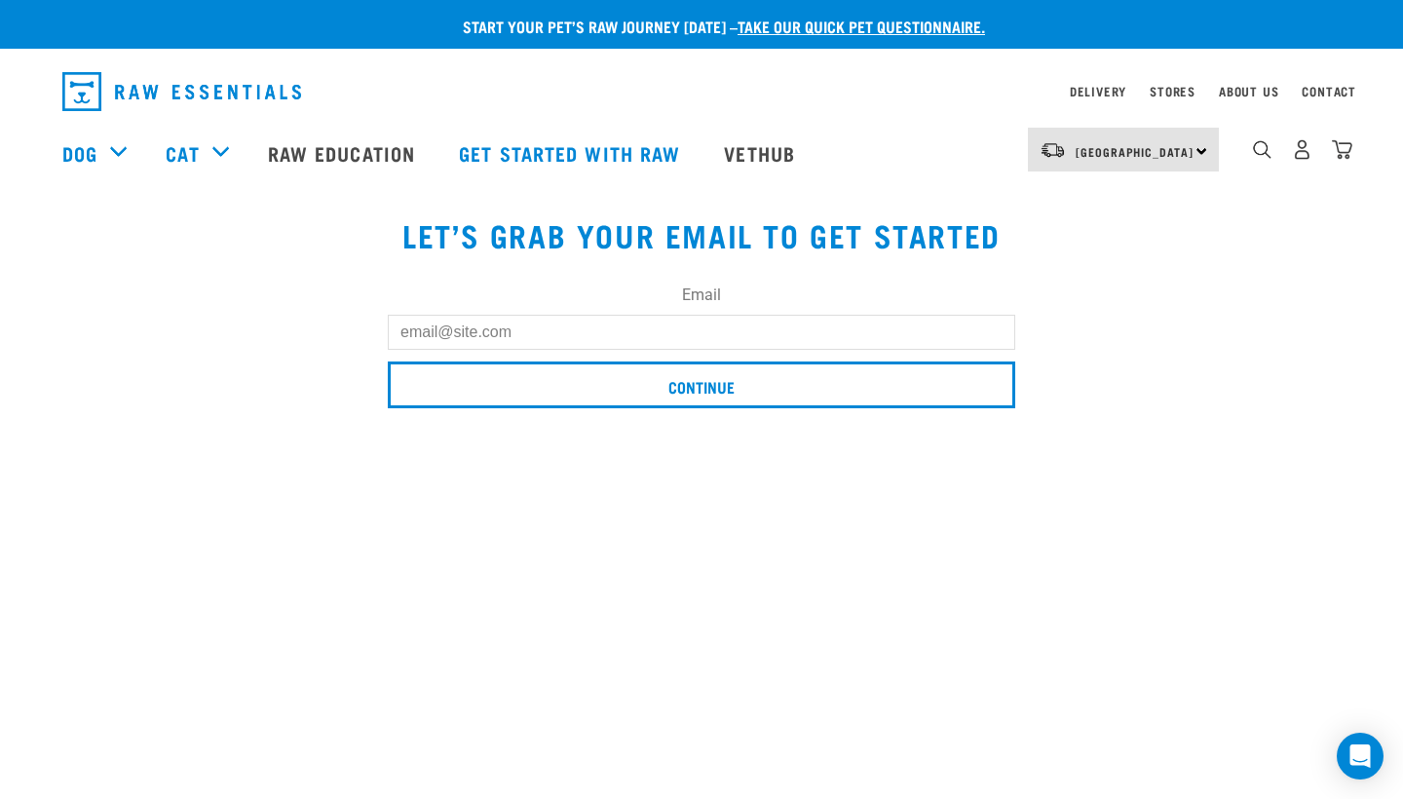
scroll to position [7, 0]
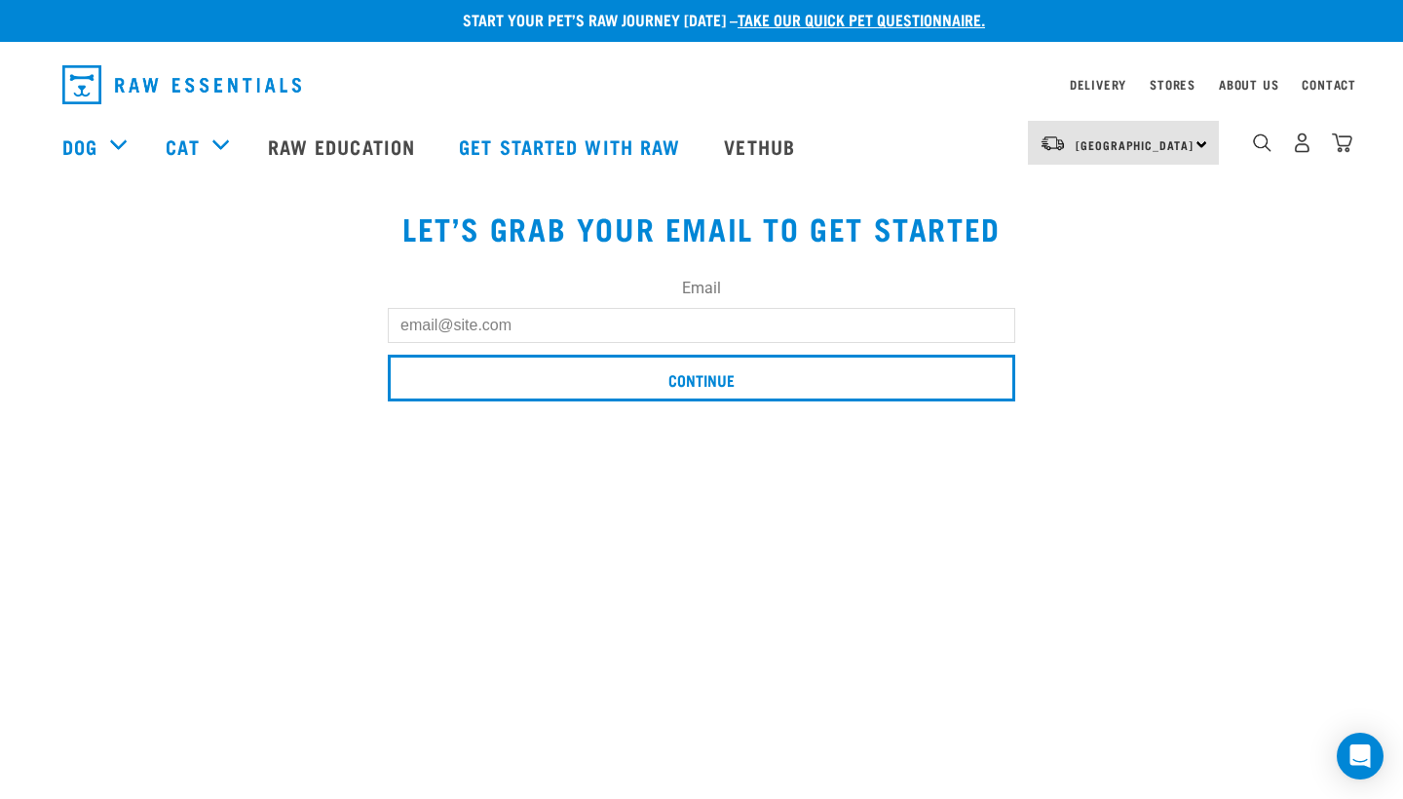
click at [637, 328] on input "Email" at bounding box center [702, 325] width 628 height 35
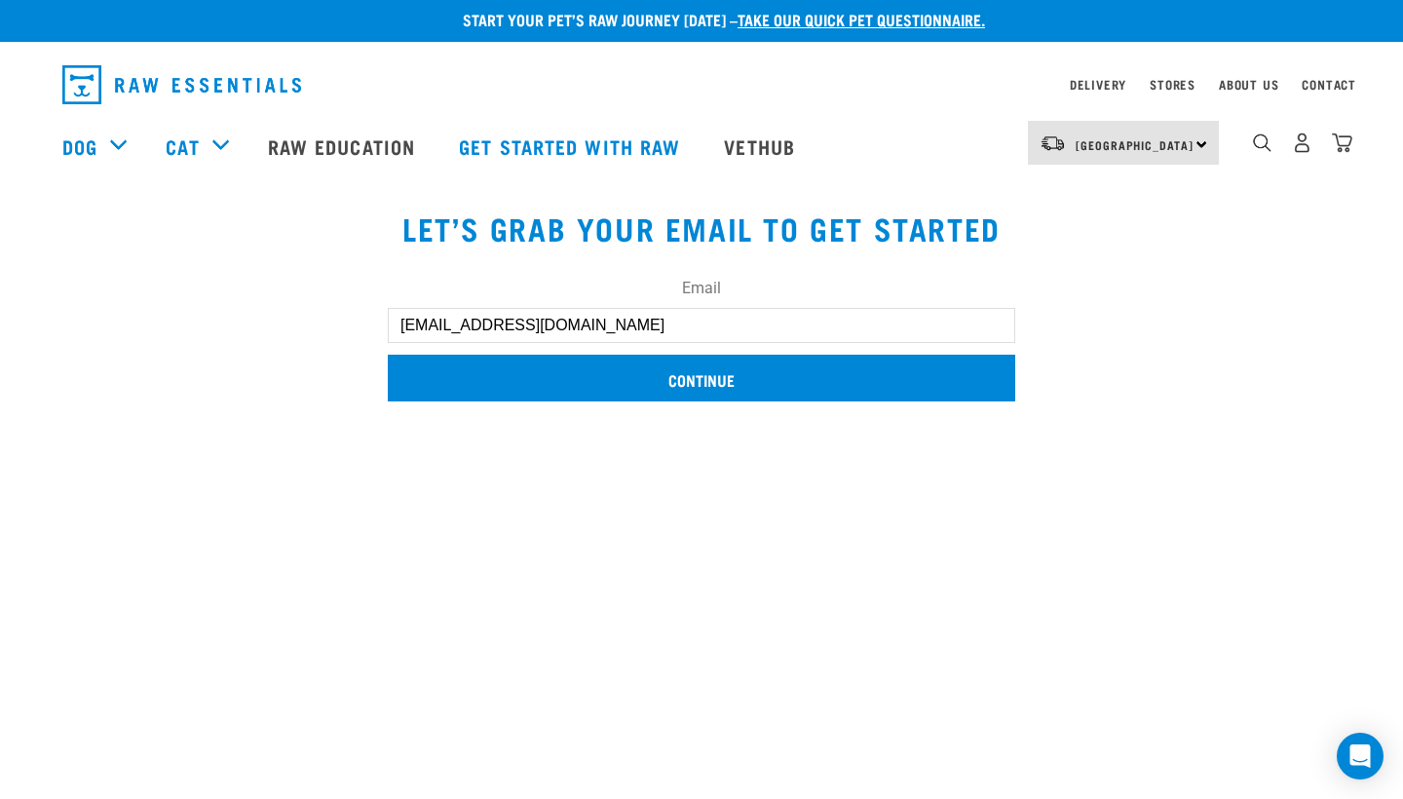
type input "[EMAIL_ADDRESS][DOMAIN_NAME]"
click at [620, 370] on input "Continue" at bounding box center [702, 378] width 628 height 47
